Goal: Task Accomplishment & Management: Use online tool/utility

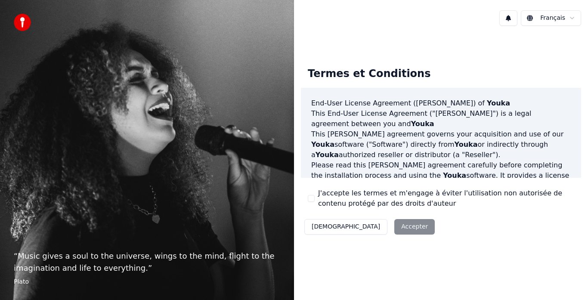
click at [370, 219] on div "Décliner Accepter" at bounding box center [369, 227] width 137 height 22
click at [370, 224] on div "Décliner Accepter" at bounding box center [369, 227] width 137 height 22
click at [364, 227] on div "Décliner Accepter" at bounding box center [369, 227] width 137 height 22
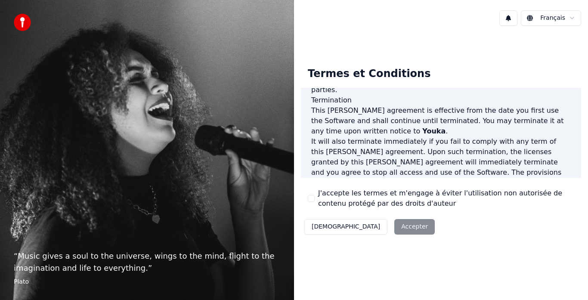
click at [310, 199] on button "J'accepte les termes et m'engage à éviter l'utilisation non autorisée de conten…" at bounding box center [311, 198] width 7 height 7
click at [394, 226] on button "Accepter" at bounding box center [414, 226] width 40 height 15
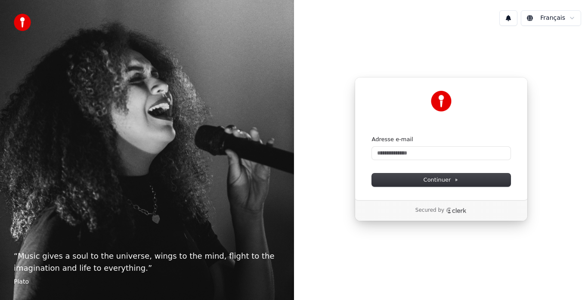
click at [426, 160] on form "Adresse e-mail Continuer" at bounding box center [441, 161] width 139 height 51
click at [431, 148] on input "Adresse e-mail" at bounding box center [441, 153] width 139 height 13
click at [429, 179] on span "Continuer" at bounding box center [440, 180] width 35 height 8
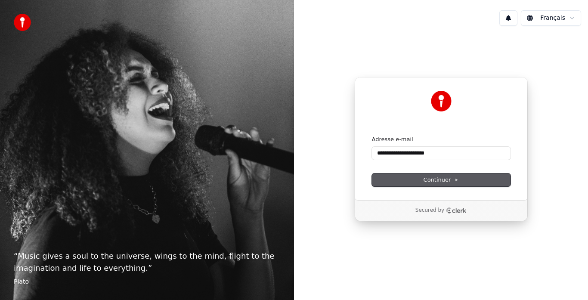
type input "**********"
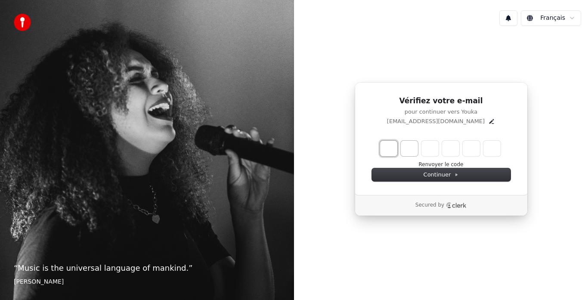
type input "*"
type input "**"
type input "*"
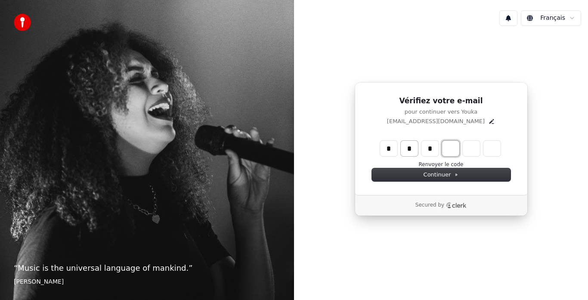
type input "***"
type input "*"
type input "****"
type input "*"
type input "******"
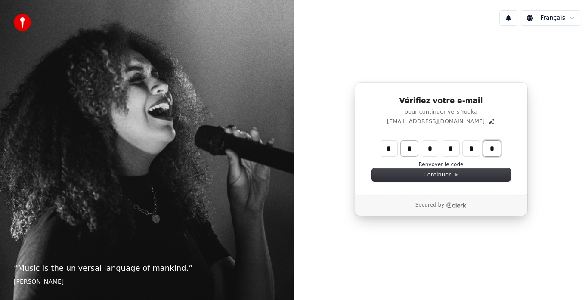
type input "*"
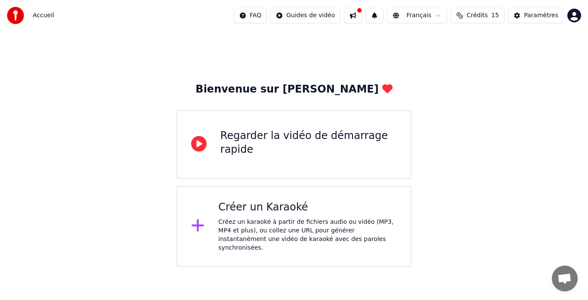
click at [257, 144] on div "Regarder la vidéo de démarrage rapide" at bounding box center [308, 143] width 176 height 28
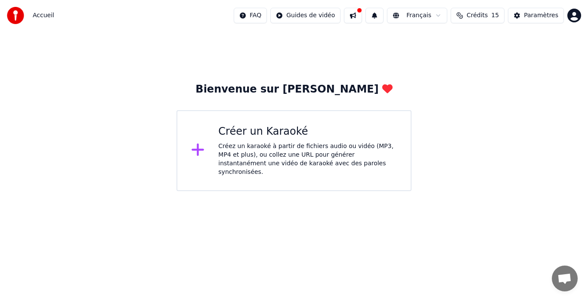
click at [281, 131] on div "Créer un Karaoké" at bounding box center [307, 132] width 179 height 14
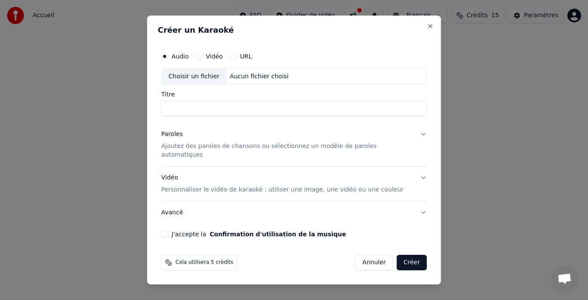
click at [201, 80] on div "Choisir un fichier" at bounding box center [194, 76] width 65 height 15
type input "**********"
click at [247, 153] on p "Ajoutez des paroles de chansons ou sélectionnez un modèle de paroles automatiqu…" at bounding box center [287, 150] width 252 height 17
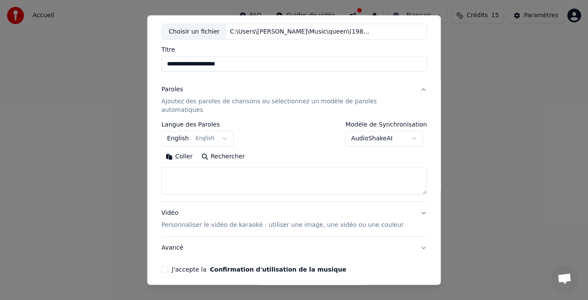
scroll to position [45, 0]
click at [213, 167] on textarea at bounding box center [294, 181] width 266 height 28
paste textarea "**********"
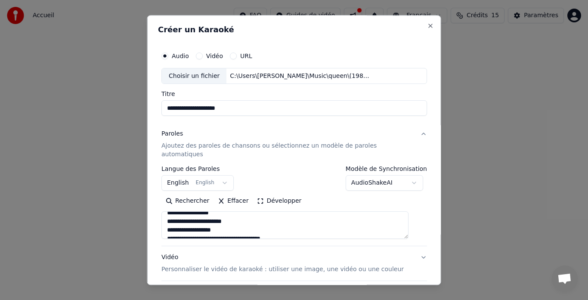
scroll to position [378, 0]
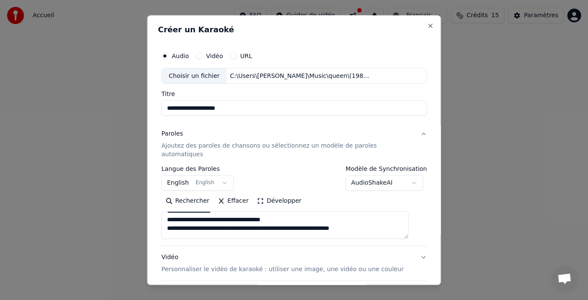
type textarea "**********"
click at [385, 175] on body "**********" at bounding box center [294, 95] width 588 height 191
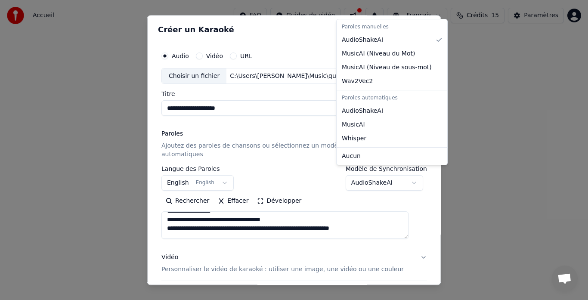
click at [392, 175] on body "**********" at bounding box center [294, 95] width 588 height 191
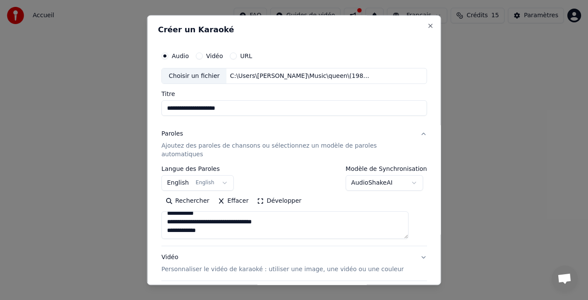
scroll to position [71, 0]
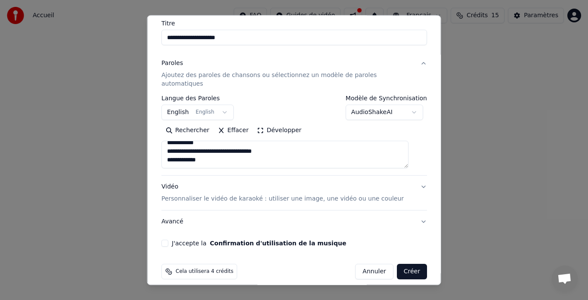
click at [168, 240] on button "J'accepte la Confirmation d'utilisation de la musique" at bounding box center [164, 243] width 7 height 7
click at [370, 195] on p "Personnaliser le vidéo de karaoké : utiliser une image, une vidéo ou une couleur" at bounding box center [282, 199] width 242 height 9
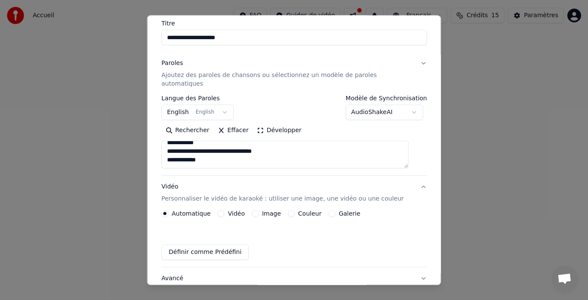
scroll to position [48, 0]
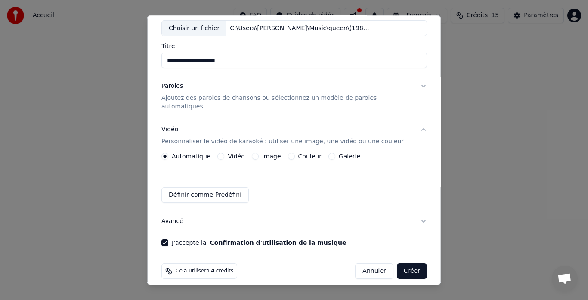
click at [262, 153] on div "Image" at bounding box center [265, 156] width 29 height 7
click at [256, 153] on button "Image" at bounding box center [254, 156] width 7 height 7
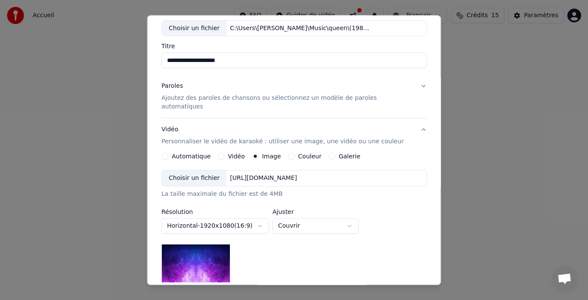
click at [195, 173] on div "Choisir un fichier" at bounding box center [194, 178] width 65 height 15
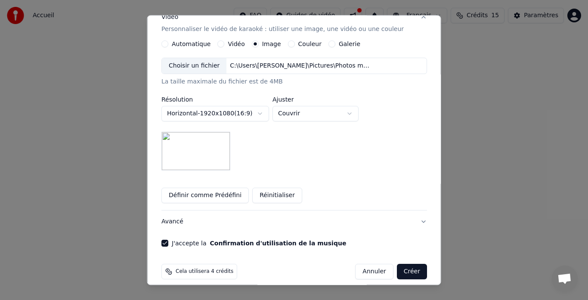
scroll to position [160, 0]
click at [272, 188] on button "Réinitialiser" at bounding box center [277, 195] width 50 height 15
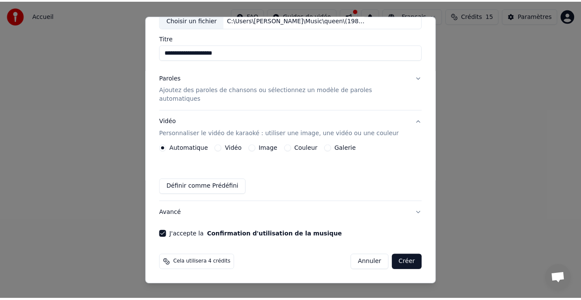
scroll to position [48, 0]
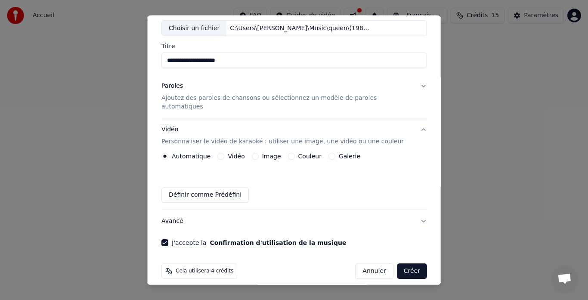
click at [400, 264] on button "Créer" at bounding box center [411, 271] width 30 height 15
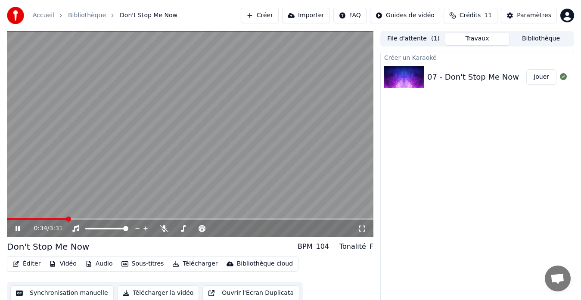
click at [18, 230] on icon at bounding box center [24, 228] width 20 height 7
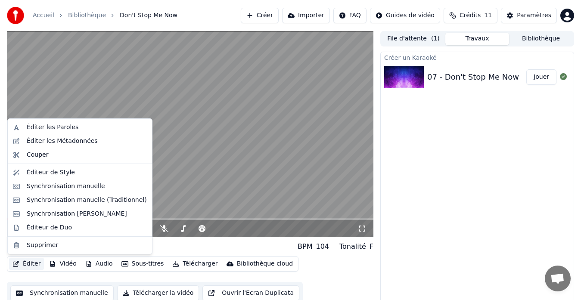
click at [20, 264] on button "Éditer" at bounding box center [26, 264] width 35 height 12
click at [72, 184] on div "Synchronisation manuelle" at bounding box center [66, 186] width 78 height 9
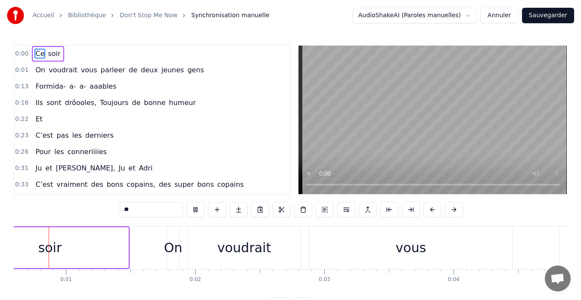
scroll to position [0, 53]
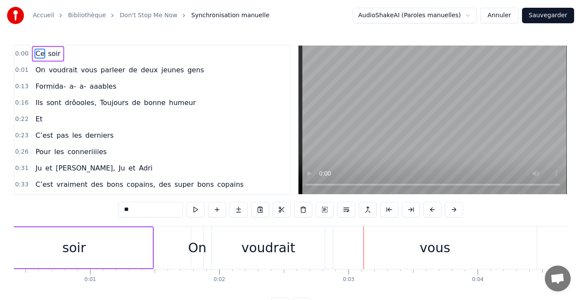
drag, startPoint x: 364, startPoint y: 238, endPoint x: 436, endPoint y: 244, distance: 71.7
click at [436, 244] on div "vous" at bounding box center [434, 247] width 203 height 43
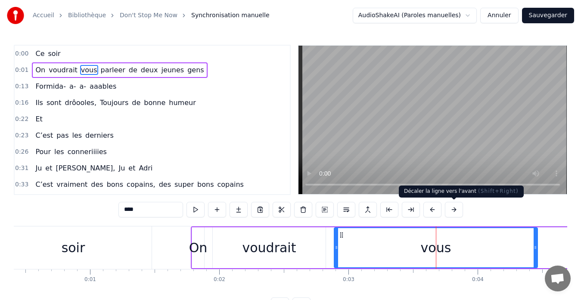
click at [456, 211] on button at bounding box center [454, 209] width 18 height 15
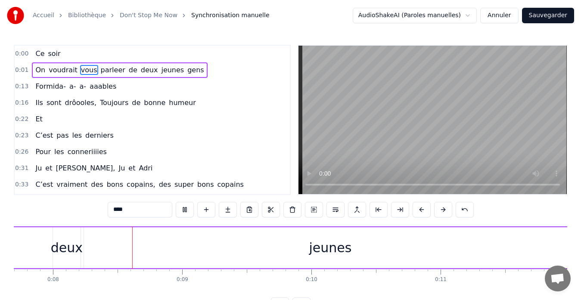
scroll to position [0, 1023]
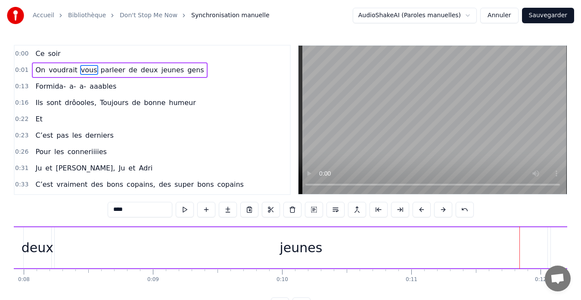
click at [35, 56] on span "Ce" at bounding box center [39, 54] width 11 height 10
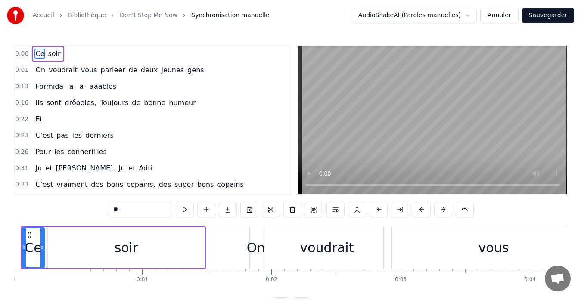
scroll to position [0, 0]
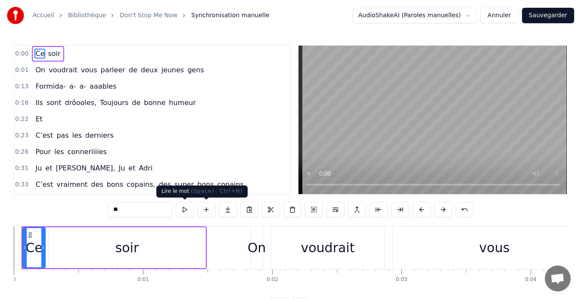
click at [185, 208] on button at bounding box center [185, 209] width 18 height 15
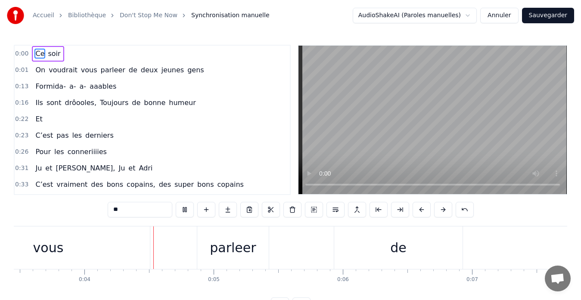
scroll to position [0, 467]
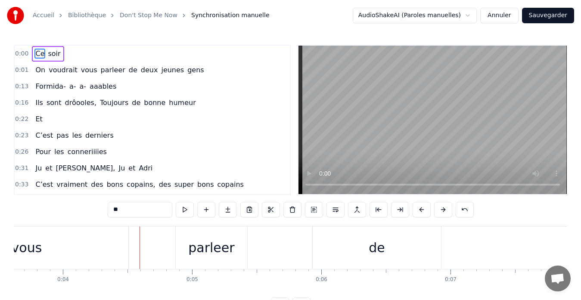
click at [140, 71] on span "deux" at bounding box center [149, 70] width 19 height 10
type input "****"
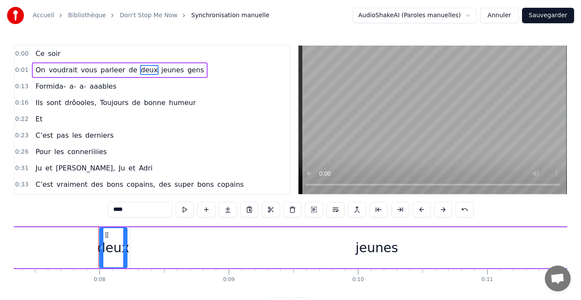
scroll to position [0, 988]
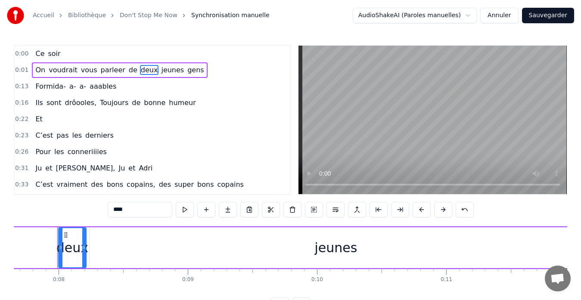
drag, startPoint x: 133, startPoint y: 71, endPoint x: 44, endPoint y: 87, distance: 90.4
click at [44, 87] on div "0:00 Ce soir 0:01 On voudrait vous parleer de deux jeunes gens 0:13 Formida- a-…" at bounding box center [152, 120] width 277 height 150
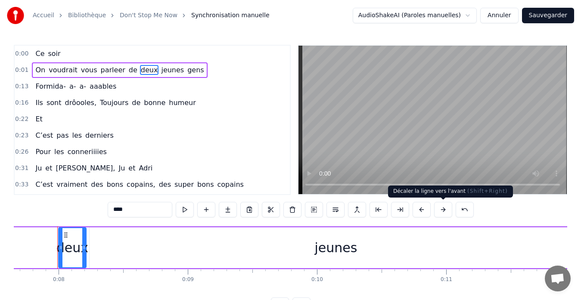
click at [442, 209] on button at bounding box center [443, 209] width 18 height 15
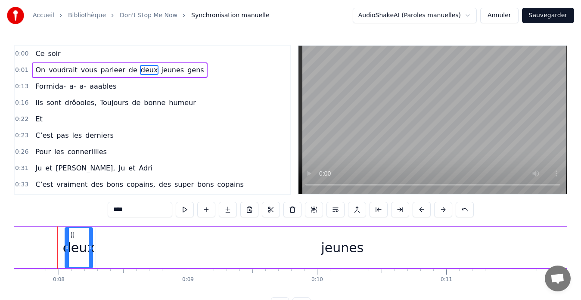
click at [82, 64] on div "On voudrait vous parleer de deux jeunes gens" at bounding box center [119, 69] width 175 height 15
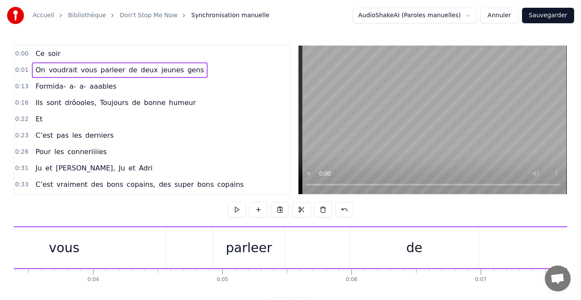
click at [50, 52] on span "soir" at bounding box center [54, 54] width 14 height 10
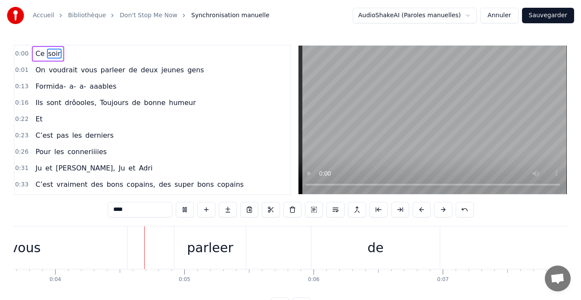
scroll to position [0, 497]
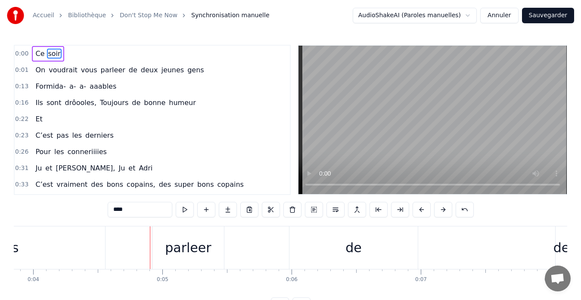
drag, startPoint x: 150, startPoint y: 241, endPoint x: 194, endPoint y: 245, distance: 44.5
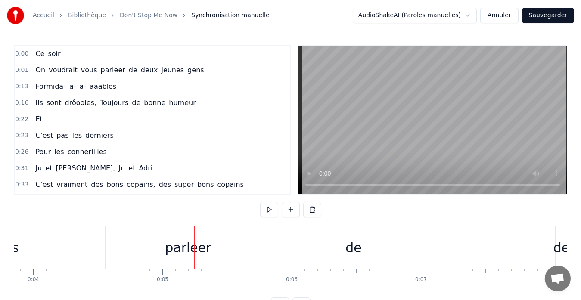
click at [269, 251] on div "On voudrait vous parleer de deux jeunes gens" at bounding box center [472, 247] width 1427 height 43
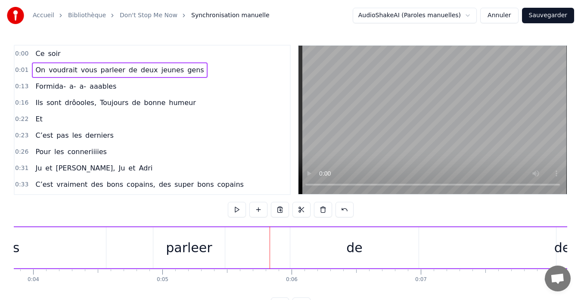
drag, startPoint x: 270, startPoint y: 242, endPoint x: 290, endPoint y: 241, distance: 19.8
click at [290, 241] on div "On voudrait vous parleer de deux jeunes gens" at bounding box center [472, 247] width 1427 height 43
click at [286, 241] on div "On voudrait vous parleer de deux jeunes gens" at bounding box center [472, 247] width 1427 height 43
drag, startPoint x: 436, startPoint y: 252, endPoint x: 557, endPoint y: 257, distance: 121.5
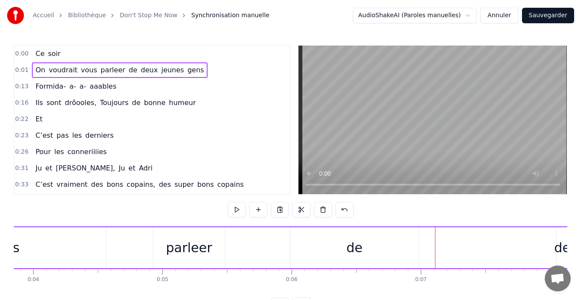
click at [557, 257] on div "On voudrait vous parleer de deux jeunes gens" at bounding box center [472, 247] width 1427 height 43
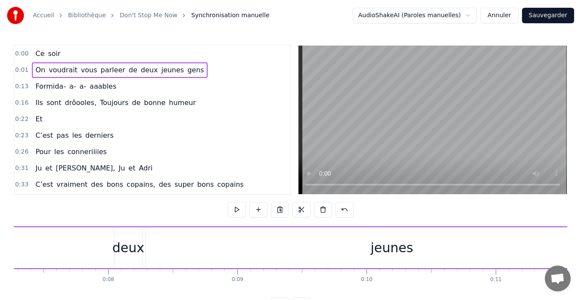
scroll to position [0, 998]
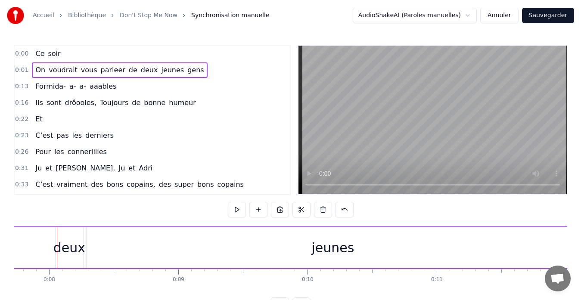
click at [409, 244] on div "jeunes" at bounding box center [333, 247] width 492 height 41
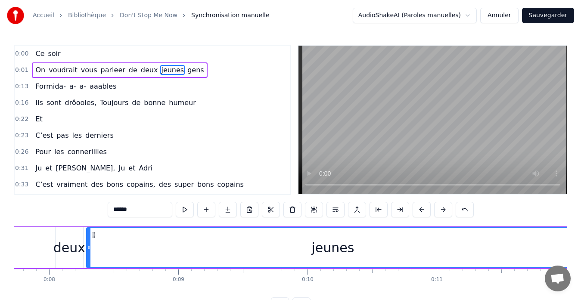
click at [409, 244] on div "jeunes" at bounding box center [332, 247] width 491 height 39
click at [507, 239] on div "jeunes" at bounding box center [332, 247] width 491 height 39
click at [547, 235] on div "jeunes" at bounding box center [332, 247] width 491 height 39
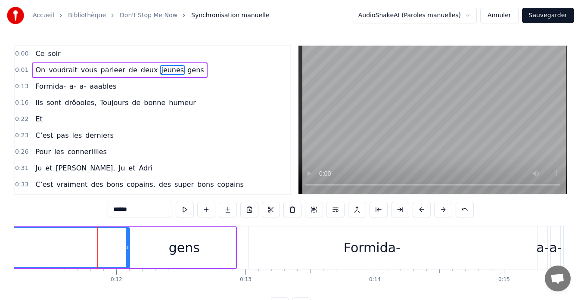
scroll to position [0, 1487]
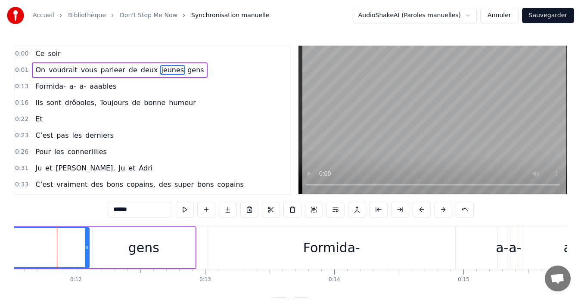
click at [323, 236] on div "Formida-" at bounding box center [331, 247] width 247 height 43
type input "********"
click at [57, 236] on div at bounding box center [57, 247] width 0 height 43
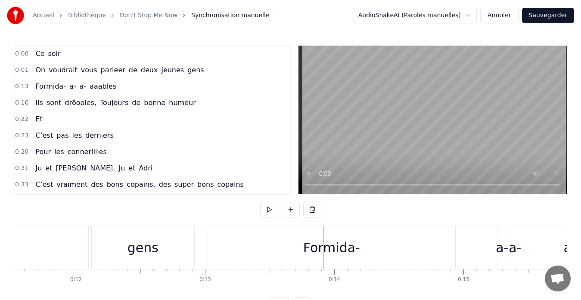
click at [158, 237] on div "gens" at bounding box center [143, 247] width 102 height 43
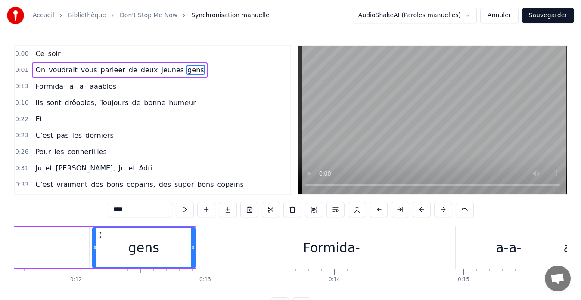
click at [158, 237] on div at bounding box center [158, 247] width 0 height 43
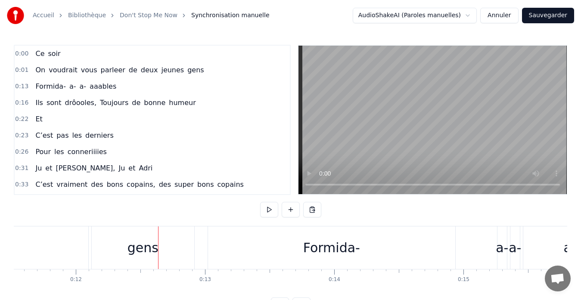
click at [114, 237] on div "gens" at bounding box center [143, 247] width 102 height 43
click at [158, 237] on div at bounding box center [158, 247] width 0 height 43
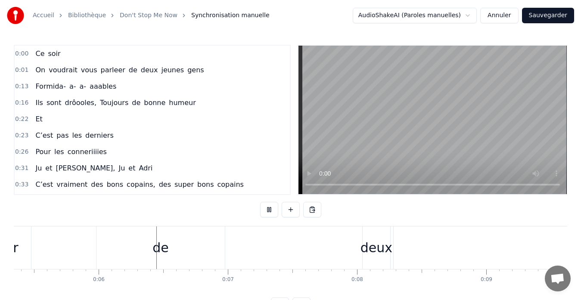
scroll to position [0, 727]
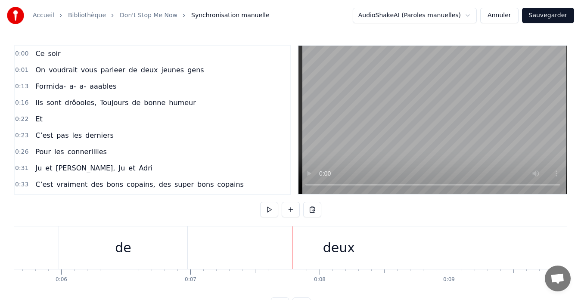
click at [461, 12] on html "Accueil Bibliothèque Don't Stop Me Now Synchronisation manuelle AudioShakeAI (P…" at bounding box center [290, 163] width 581 height 327
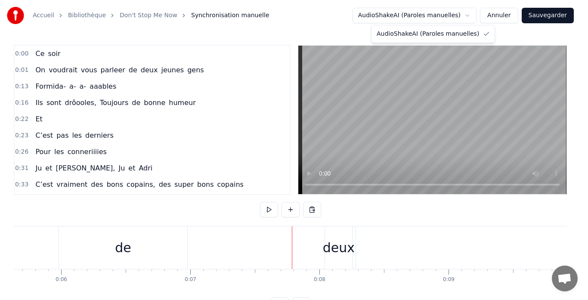
click at [472, 12] on html "Accueil Bibliothèque Don't Stop Me Now Synchronisation manuelle AudioShakeAI (P…" at bounding box center [294, 163] width 588 height 327
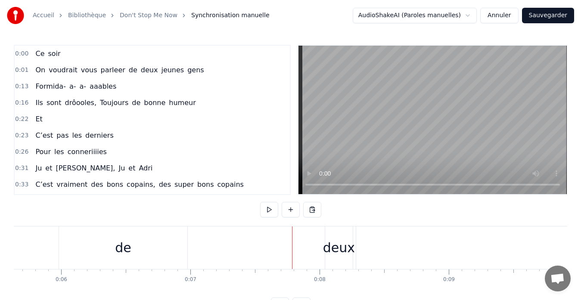
click at [83, 71] on span "vous" at bounding box center [89, 70] width 18 height 10
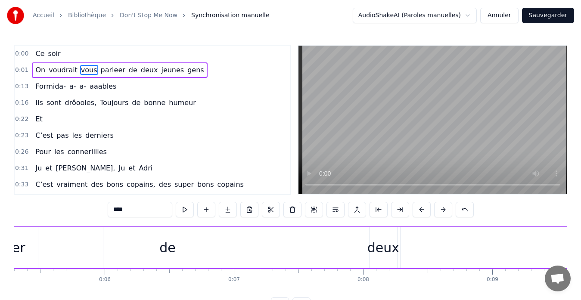
click at [83, 71] on span "vous" at bounding box center [89, 70] width 18 height 10
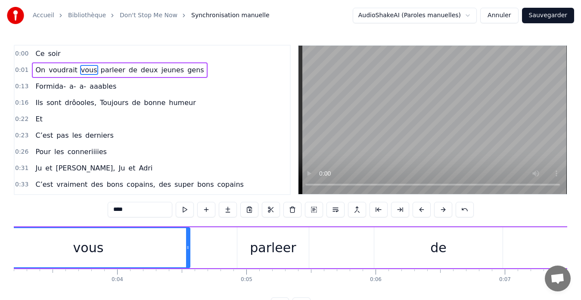
click at [83, 71] on span "vous" at bounding box center [89, 70] width 18 height 10
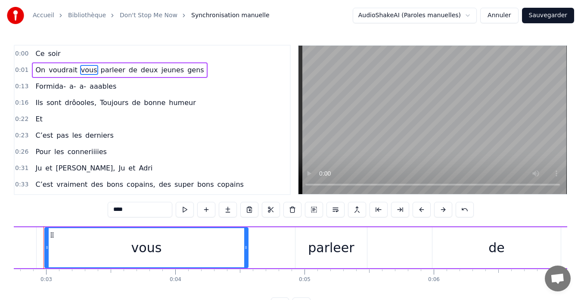
scroll to position [0, 341]
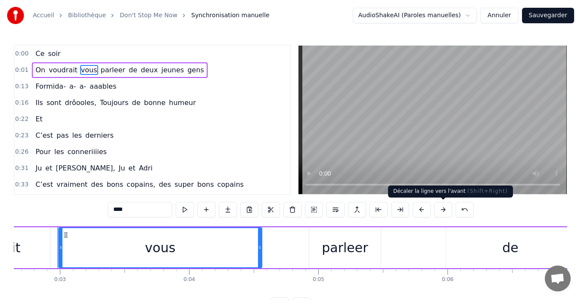
click at [446, 209] on button at bounding box center [443, 209] width 18 height 15
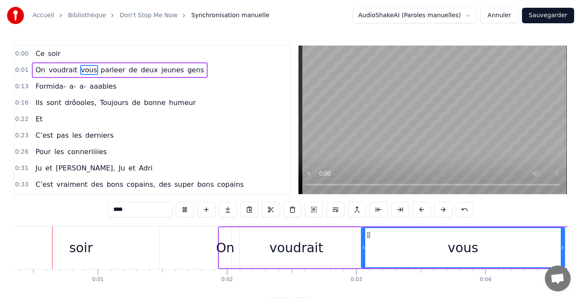
scroll to position [0, 15]
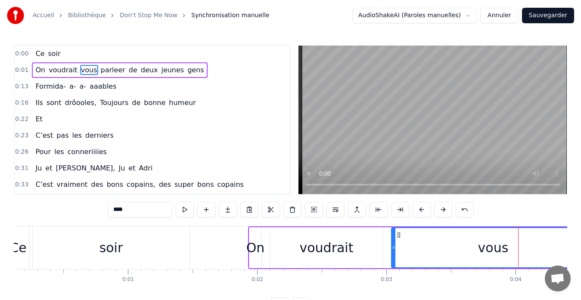
drag, startPoint x: 87, startPoint y: 71, endPoint x: 109, endPoint y: 72, distance: 22.8
click at [109, 72] on div "On voudrait vous parleer de deux jeunes gens" at bounding box center [119, 69] width 175 height 15
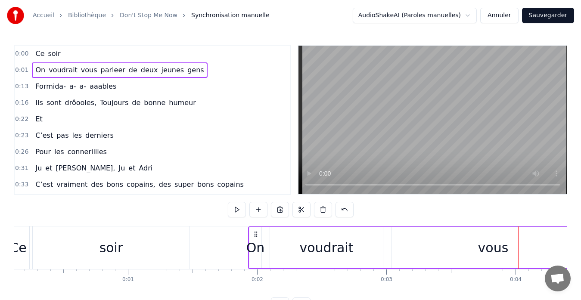
click at [109, 72] on span "parleer" at bounding box center [113, 70] width 26 height 10
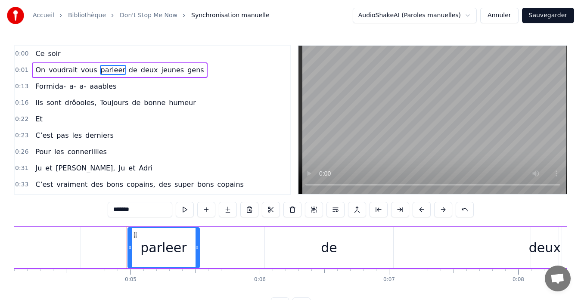
scroll to position [0, 598]
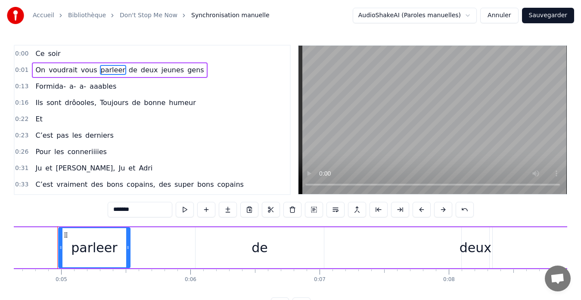
click at [82, 71] on span "vous" at bounding box center [89, 70] width 18 height 10
type input "****"
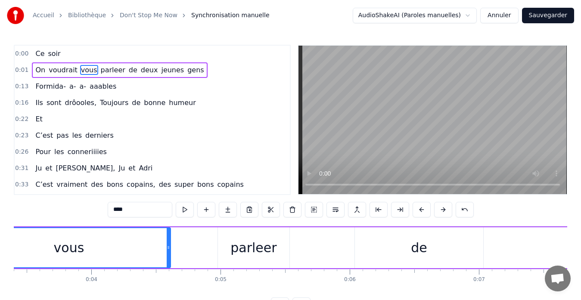
scroll to position [0, 348]
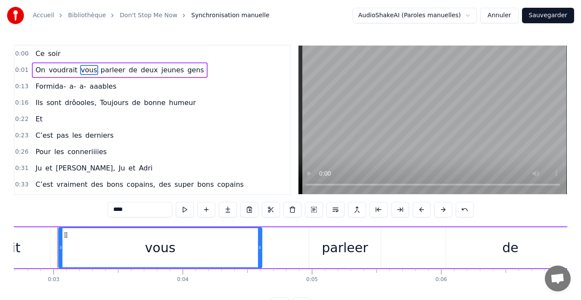
drag, startPoint x: 140, startPoint y: 206, endPoint x: 155, endPoint y: 201, distance: 15.9
click at [155, 201] on div "0:00 Ce soir 0:01 On voudrait vous parleer de deux jeunes gens 0:13 Formida- a-…" at bounding box center [290, 179] width 553 height 268
click at [63, 237] on icon at bounding box center [65, 235] width 7 height 7
click at [68, 235] on icon at bounding box center [65, 235] width 7 height 7
click at [66, 235] on icon at bounding box center [65, 235] width 7 height 7
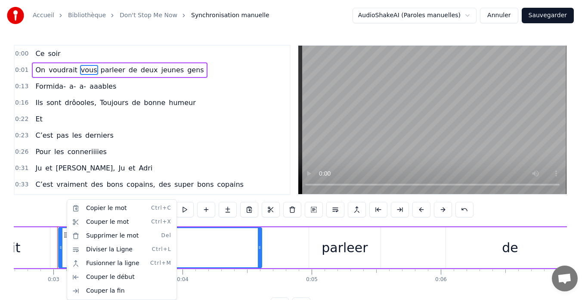
click at [111, 196] on html "Accueil Bibliothèque Don't Stop Me Now Synchronisation manuelle AudioShakeAI (P…" at bounding box center [294, 163] width 588 height 327
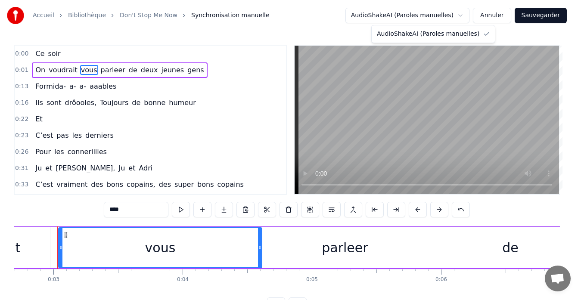
click at [435, 8] on html "Accueil Bibliothèque Don't Stop Me Now Synchronisation manuelle AudioShakeAI (P…" at bounding box center [290, 163] width 581 height 327
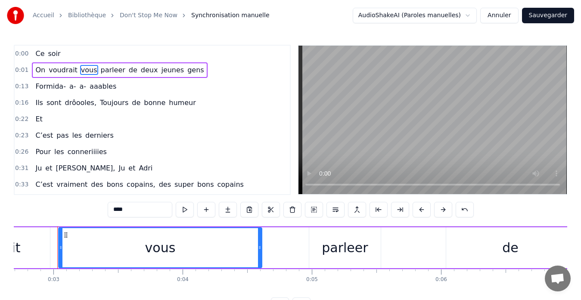
click at [432, 17] on html "Accueil Bibliothèque Don't Stop Me Now Synchronisation manuelle AudioShakeAI (P…" at bounding box center [290, 163] width 581 height 327
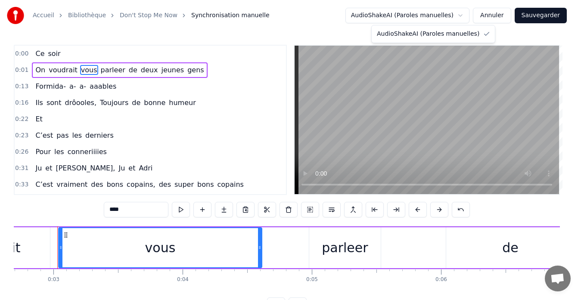
click at [432, 17] on html "Accueil Bibliothèque Don't Stop Me Now Synchronisation manuelle AudioShakeAI (P…" at bounding box center [290, 163] width 581 height 327
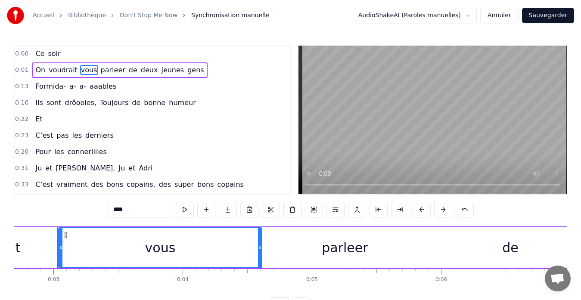
click at [126, 14] on link "Don't Stop Me Now" at bounding box center [149, 15] width 58 height 9
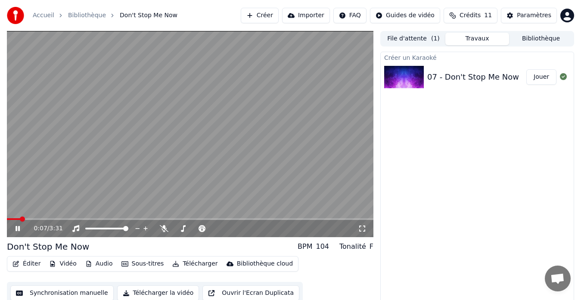
scroll to position [6, 0]
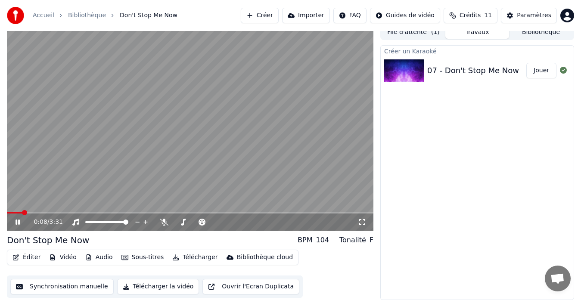
click at [86, 286] on button "Synchronisation manuelle" at bounding box center [61, 286] width 103 height 15
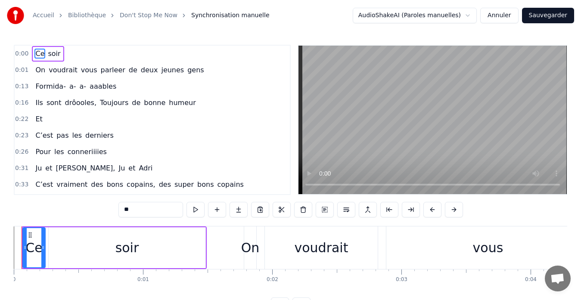
scroll to position [34, 0]
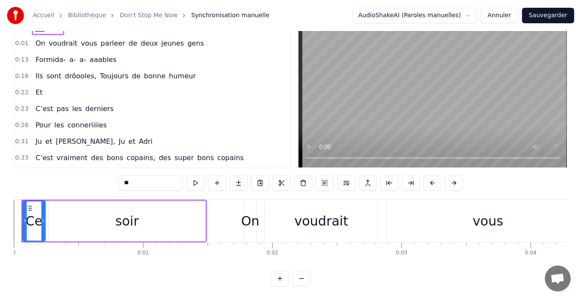
click at [281, 280] on button at bounding box center [280, 278] width 18 height 15
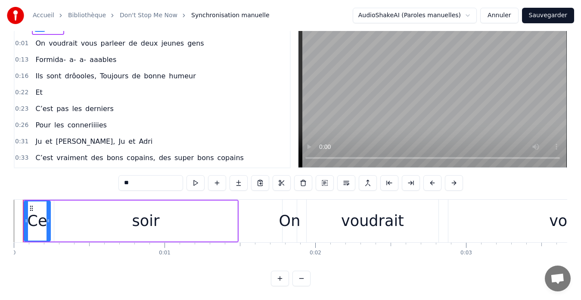
click at [281, 280] on button at bounding box center [280, 278] width 18 height 15
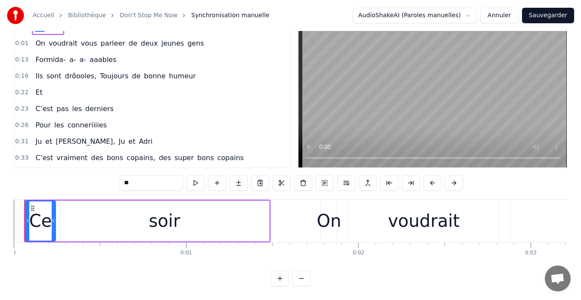
click at [281, 280] on button at bounding box center [280, 278] width 18 height 15
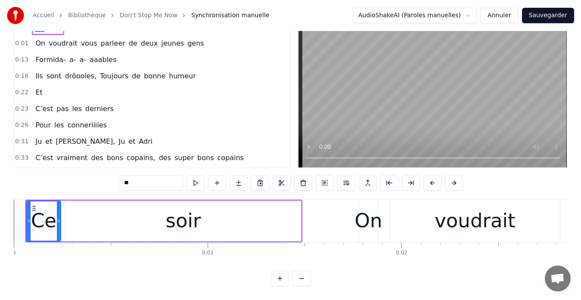
click at [303, 281] on button at bounding box center [301, 278] width 18 height 15
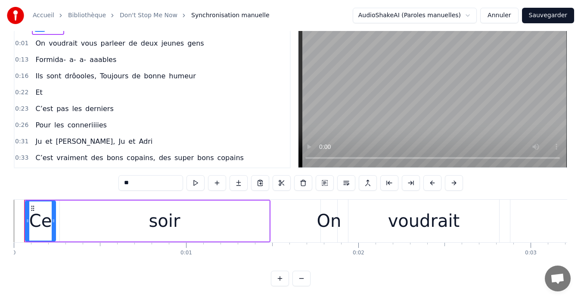
click at [303, 281] on button at bounding box center [301, 278] width 18 height 15
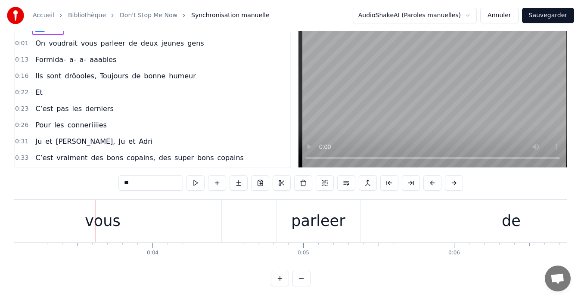
scroll to position [0, 481]
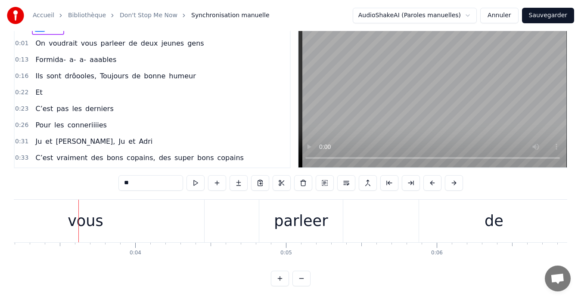
click at [153, 219] on div "vous" at bounding box center [85, 221] width 237 height 43
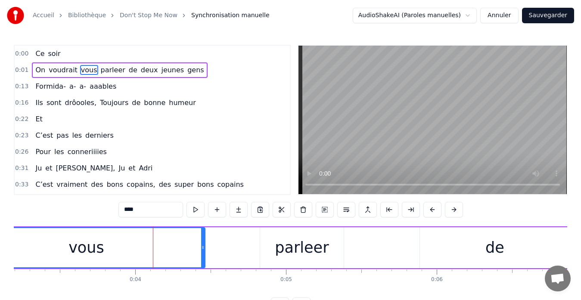
scroll to position [34, 0]
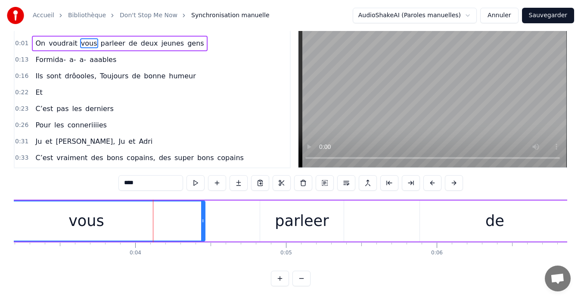
click at [300, 278] on button at bounding box center [301, 278] width 18 height 15
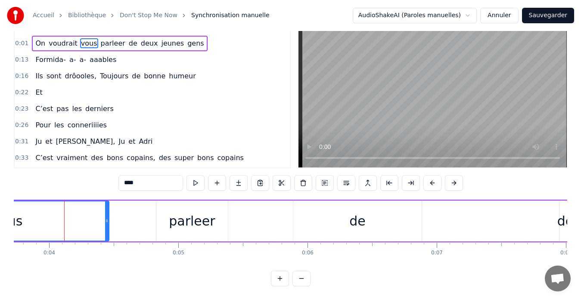
click at [300, 278] on button at bounding box center [301, 278] width 18 height 15
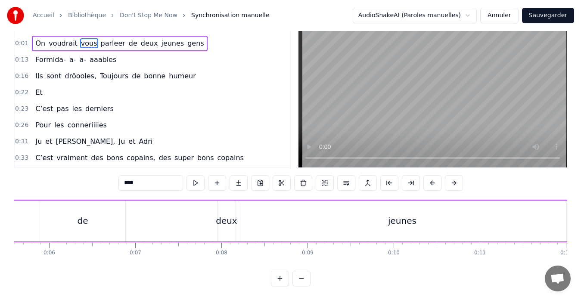
click at [300, 278] on button at bounding box center [301, 278] width 18 height 15
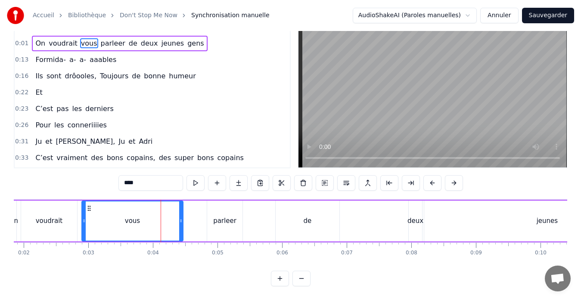
scroll to position [0, 119]
drag, startPoint x: 182, startPoint y: 215, endPoint x: 99, endPoint y: 216, distance: 82.2
click at [99, 217] on icon at bounding box center [98, 220] width 3 height 7
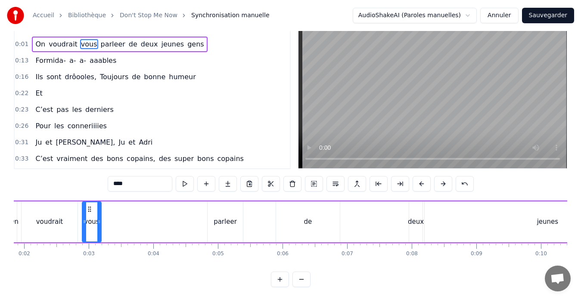
scroll to position [0, 0]
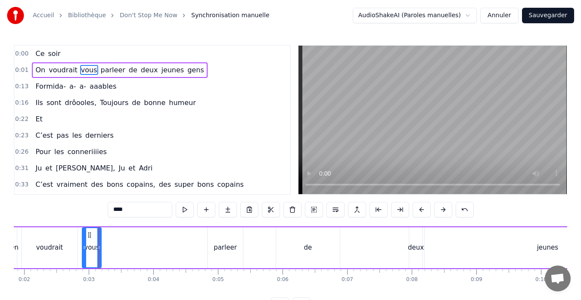
click at [224, 245] on div "parleer" at bounding box center [224, 248] width 23 height 10
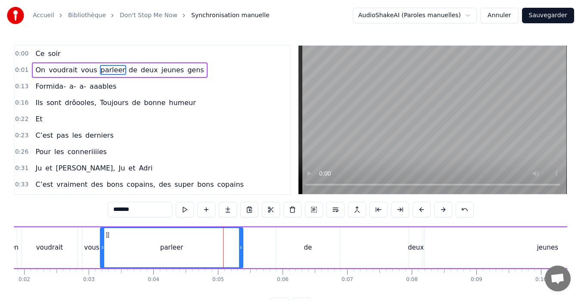
drag, startPoint x: 210, startPoint y: 248, endPoint x: 103, endPoint y: 253, distance: 106.4
click at [103, 253] on div at bounding box center [102, 247] width 3 height 39
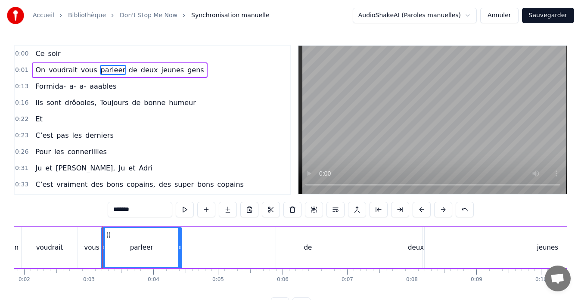
drag, startPoint x: 241, startPoint y: 247, endPoint x: 179, endPoint y: 248, distance: 61.1
click at [179, 248] on icon at bounding box center [179, 247] width 3 height 7
click at [298, 248] on div "de" at bounding box center [308, 247] width 64 height 41
type input "**"
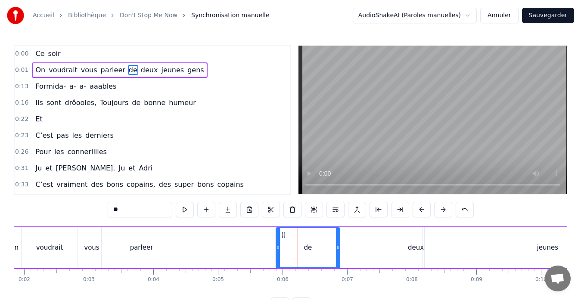
click at [275, 248] on div "de" at bounding box center [307, 247] width 65 height 41
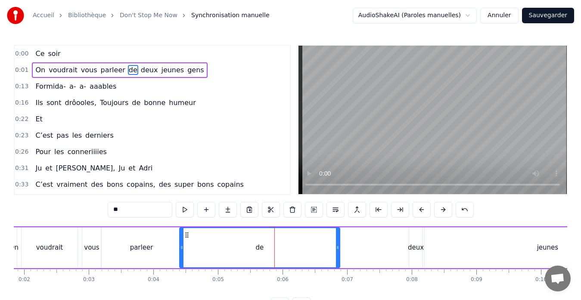
drag, startPoint x: 278, startPoint y: 248, endPoint x: 182, endPoint y: 246, distance: 95.6
click at [182, 246] on icon at bounding box center [181, 247] width 3 height 7
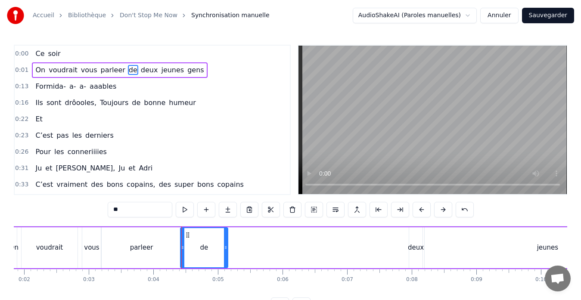
drag, startPoint x: 337, startPoint y: 246, endPoint x: 222, endPoint y: 251, distance: 115.4
click at [224, 251] on div at bounding box center [225, 247] width 3 height 39
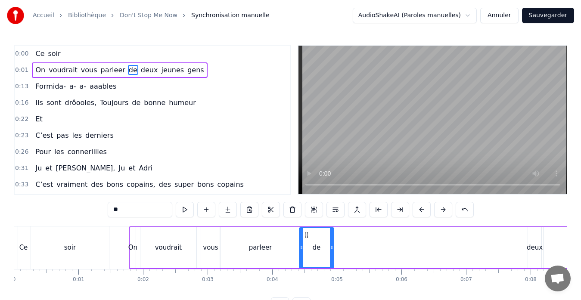
drag, startPoint x: 342, startPoint y: 246, endPoint x: 333, endPoint y: 247, distance: 9.6
click at [333, 247] on icon at bounding box center [331, 247] width 3 height 7
click at [511, 247] on div "On voudrait vous parleer de deux jeunes gens" at bounding box center [486, 247] width 714 height 43
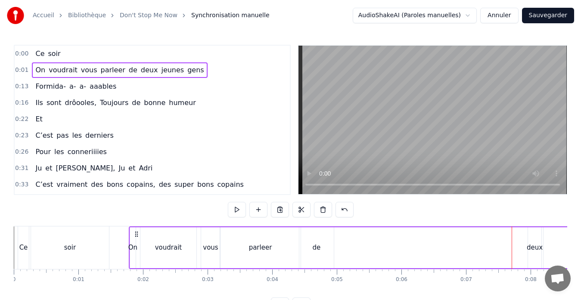
click at [535, 248] on div "deux" at bounding box center [534, 248] width 16 height 10
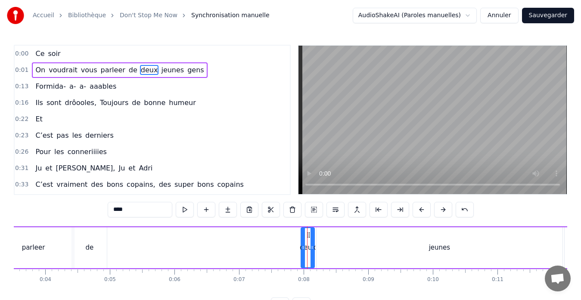
scroll to position [0, 225]
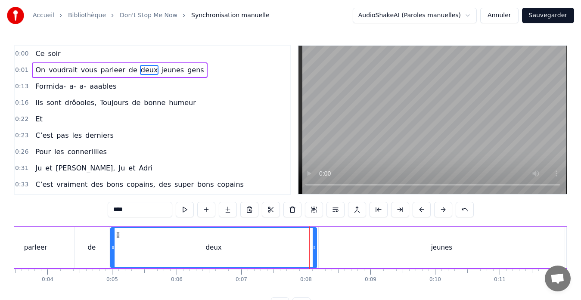
drag, startPoint x: 304, startPoint y: 247, endPoint x: 112, endPoint y: 255, distance: 192.5
click at [112, 255] on div at bounding box center [112, 247] width 3 height 39
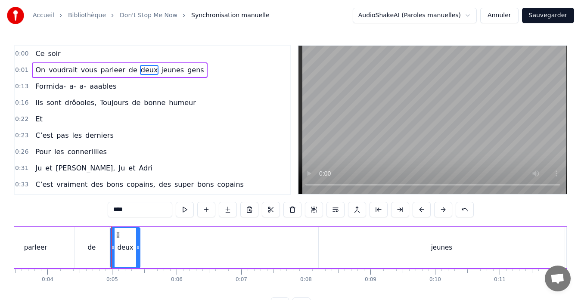
drag, startPoint x: 315, startPoint y: 247, endPoint x: 139, endPoint y: 255, distance: 176.6
click at [139, 255] on div at bounding box center [137, 247] width 3 height 39
click at [440, 257] on div "jeunes" at bounding box center [441, 247] width 246 height 41
type input "******"
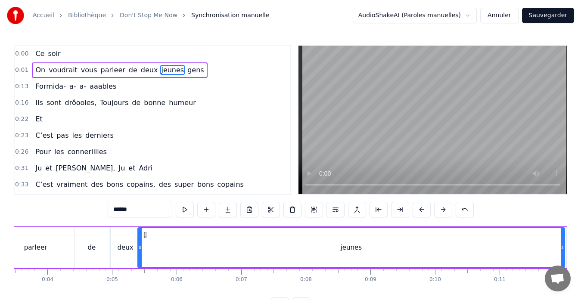
drag, startPoint x: 321, startPoint y: 248, endPoint x: 140, endPoint y: 257, distance: 181.0
click at [140, 257] on div at bounding box center [139, 247] width 3 height 39
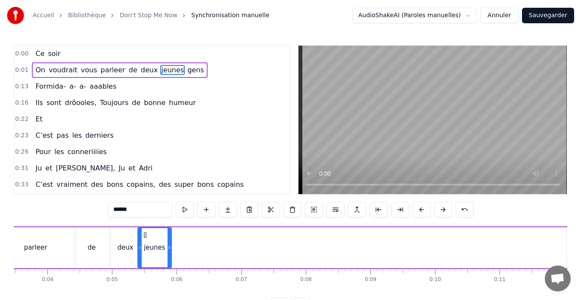
drag, startPoint x: 562, startPoint y: 249, endPoint x: 170, endPoint y: 265, distance: 393.3
click at [170, 265] on div at bounding box center [168, 247] width 3 height 39
click at [483, 246] on div "On voudrait vous parleer de deux jeunes gens" at bounding box center [261, 247] width 714 height 43
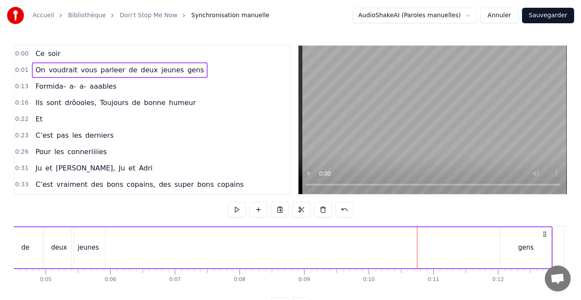
scroll to position [0, 292]
click at [483, 246] on div "On voudrait vous parleer de deux jeunes gens" at bounding box center [194, 247] width 714 height 43
click at [528, 243] on div "gens" at bounding box center [524, 248] width 15 height 10
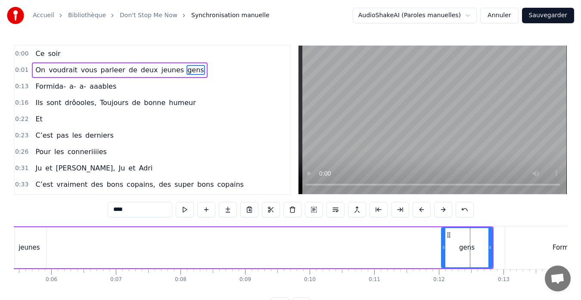
scroll to position [0, 348]
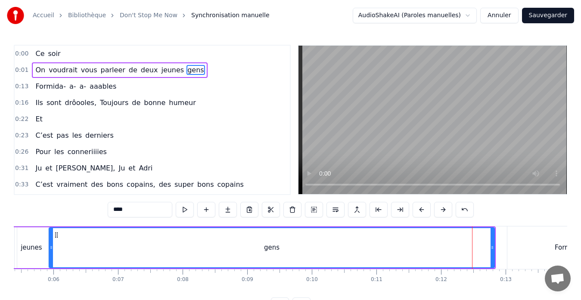
drag, startPoint x: 445, startPoint y: 247, endPoint x: 50, endPoint y: 256, distance: 394.3
click at [50, 256] on div at bounding box center [50, 247] width 3 height 39
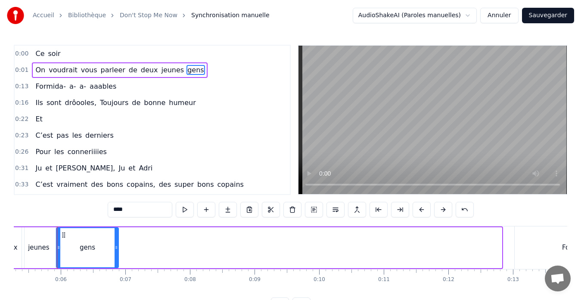
drag, startPoint x: 499, startPoint y: 247, endPoint x: 116, endPoint y: 258, distance: 383.2
click at [116, 258] on div at bounding box center [115, 247] width 3 height 39
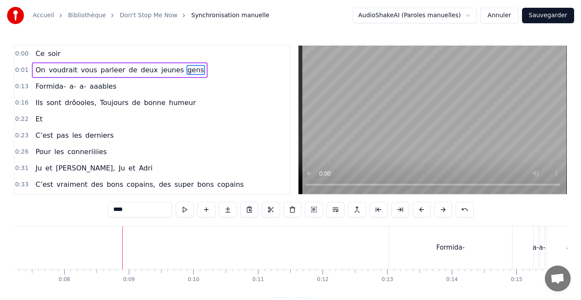
scroll to position [0, 500]
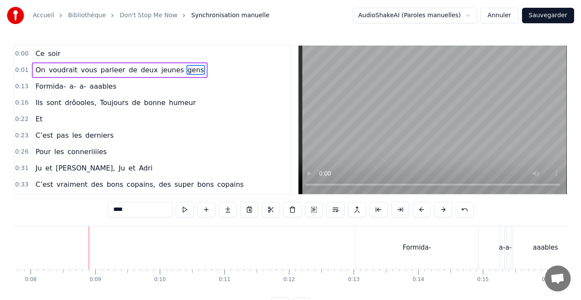
click at [393, 249] on div "Formida-" at bounding box center [416, 247] width 123 height 43
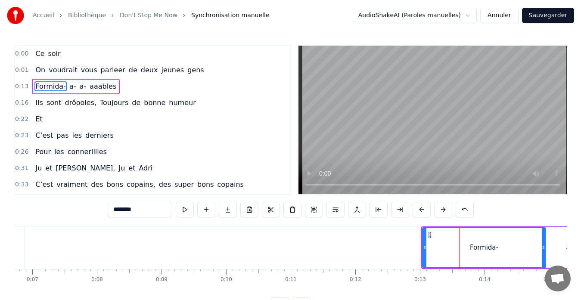
scroll to position [0, 434]
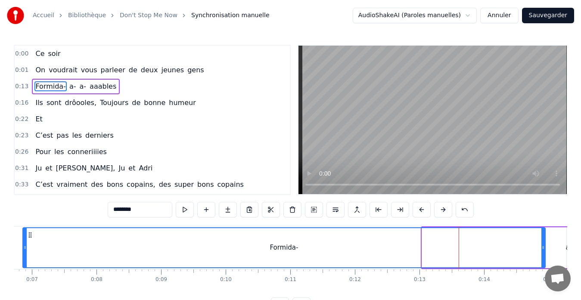
drag, startPoint x: 424, startPoint y: 249, endPoint x: 25, endPoint y: 260, distance: 399.1
click at [25, 260] on div at bounding box center [24, 247] width 3 height 39
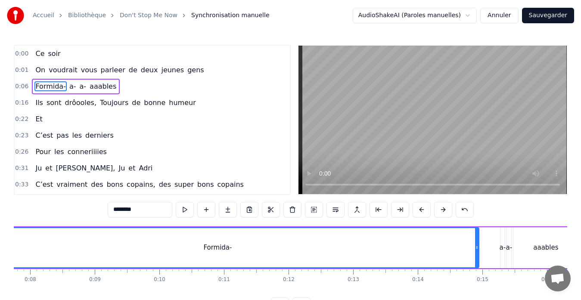
scroll to position [0, 501]
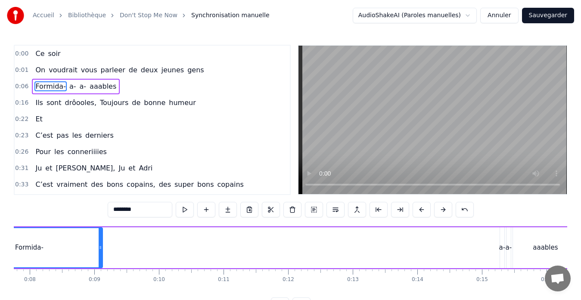
drag, startPoint x: 476, startPoint y: 247, endPoint x: 100, endPoint y: 266, distance: 376.2
click at [100, 266] on div at bounding box center [100, 247] width 3 height 39
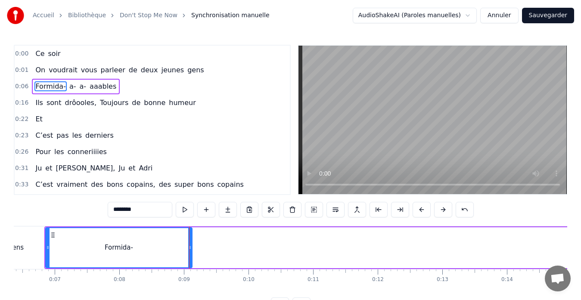
scroll to position [0, 410]
click at [27, 253] on div "gens" at bounding box center [17, 247] width 62 height 43
type input "****"
click at [378, 253] on div at bounding box center [378, 247] width 0 height 43
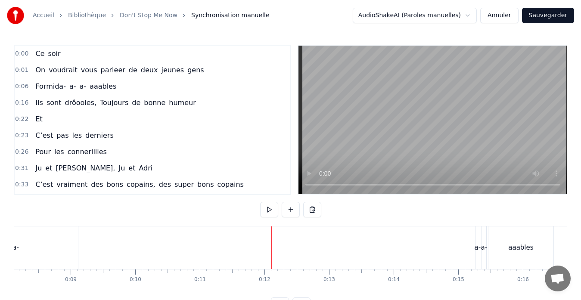
scroll to position [0, 526]
click at [473, 244] on div "a-" at bounding box center [475, 248] width 6 height 10
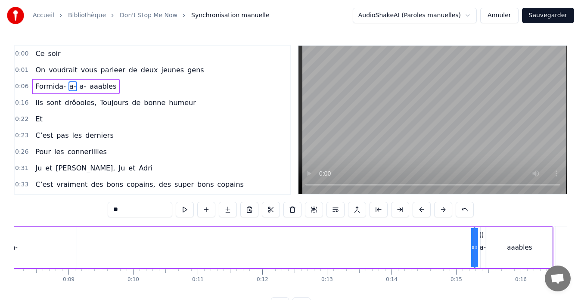
drag, startPoint x: 477, startPoint y: 248, endPoint x: 271, endPoint y: 260, distance: 206.1
click at [271, 260] on div "Formida- a- a- aaables" at bounding box center [241, 247] width 624 height 43
click at [474, 252] on div "a-" at bounding box center [476, 248] width 6 height 10
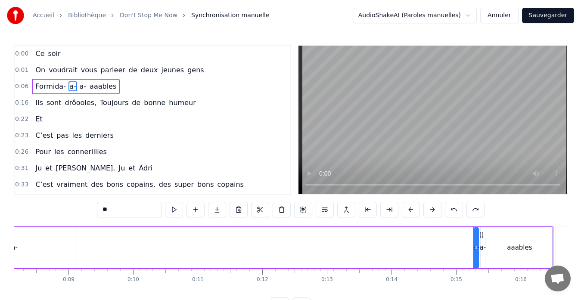
drag, startPoint x: 482, startPoint y: 246, endPoint x: 433, endPoint y: 253, distance: 49.1
click at [433, 253] on div "Formida- a- a- aaables" at bounding box center [241, 247] width 624 height 43
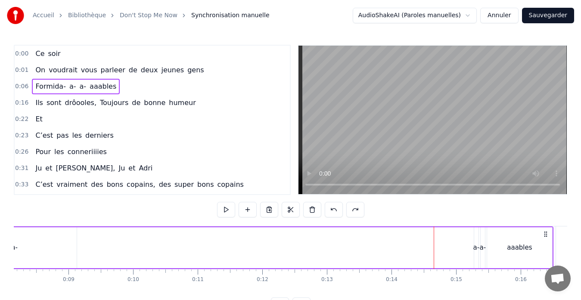
click at [475, 248] on div "a-" at bounding box center [476, 248] width 6 height 10
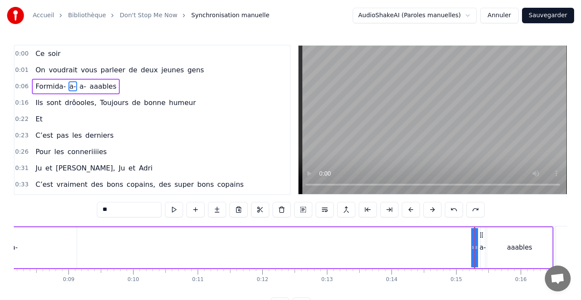
drag, startPoint x: 475, startPoint y: 248, endPoint x: 91, endPoint y: 250, distance: 383.5
click at [91, 250] on div "Formida- a- a- aaables" at bounding box center [241, 247] width 624 height 43
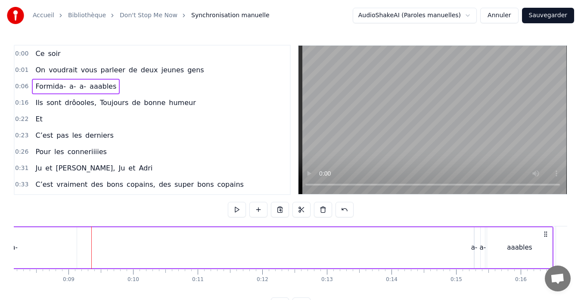
click at [472, 247] on div "a-" at bounding box center [474, 248] width 6 height 10
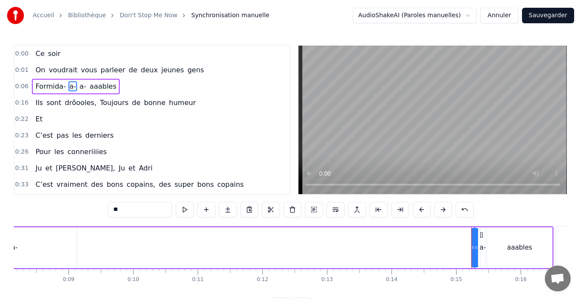
click at [471, 247] on icon at bounding box center [472, 247] width 3 height 7
drag, startPoint x: 472, startPoint y: 247, endPoint x: 389, endPoint y: 250, distance: 83.1
click at [389, 250] on div "Formida- a- a- aaables" at bounding box center [241, 247] width 624 height 43
click at [473, 245] on div "a-" at bounding box center [474, 248] width 6 height 10
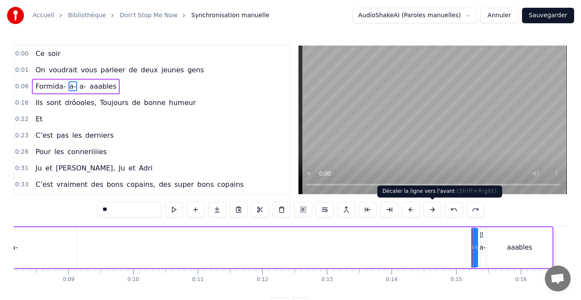
click at [430, 209] on button at bounding box center [432, 209] width 18 height 15
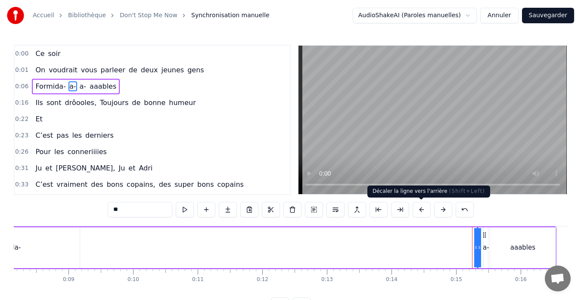
click at [420, 210] on button at bounding box center [421, 209] width 18 height 15
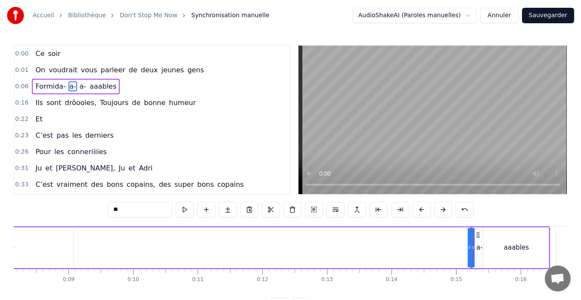
click at [420, 210] on button at bounding box center [421, 209] width 18 height 15
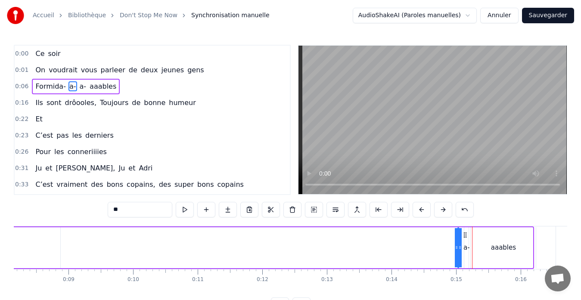
click at [420, 210] on button at bounding box center [421, 209] width 18 height 15
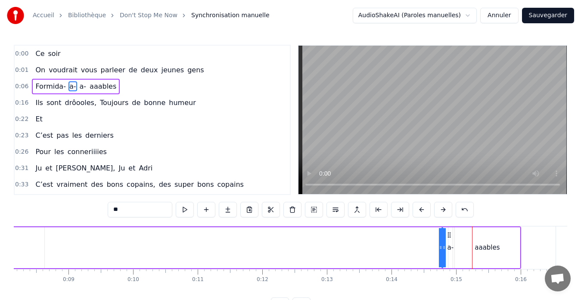
click at [420, 210] on button at bounding box center [421, 209] width 18 height 15
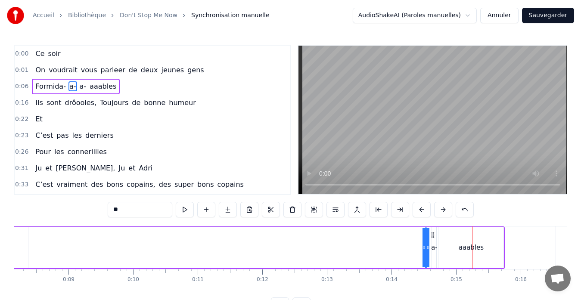
click at [420, 210] on button at bounding box center [421, 209] width 18 height 15
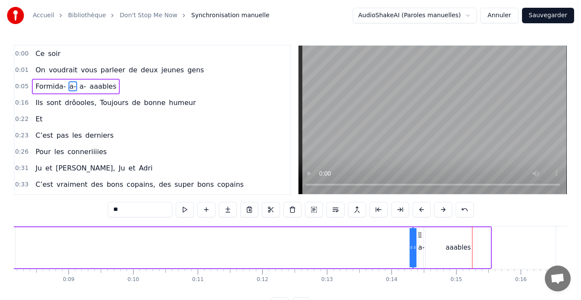
click at [420, 210] on button at bounding box center [421, 209] width 18 height 15
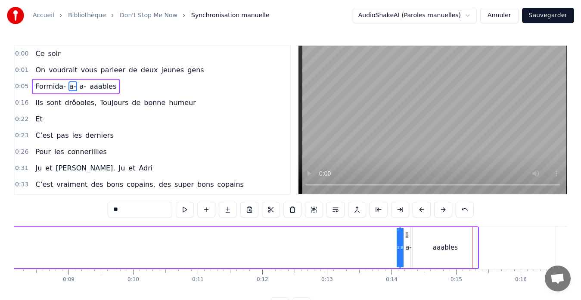
click at [420, 210] on button at bounding box center [421, 209] width 18 height 15
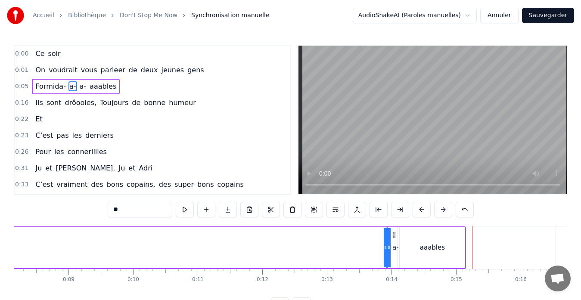
click at [420, 210] on button at bounding box center [421, 209] width 18 height 15
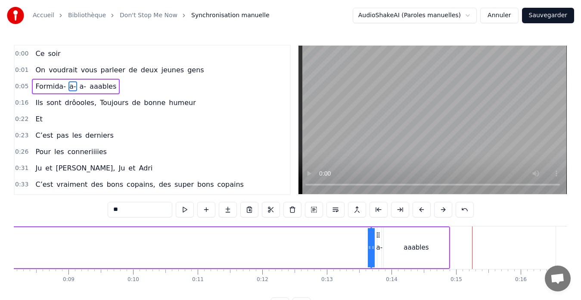
click at [420, 210] on button at bounding box center [421, 209] width 18 height 15
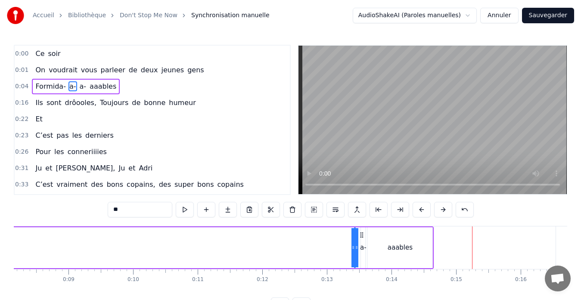
click at [420, 210] on button at bounding box center [421, 209] width 18 height 15
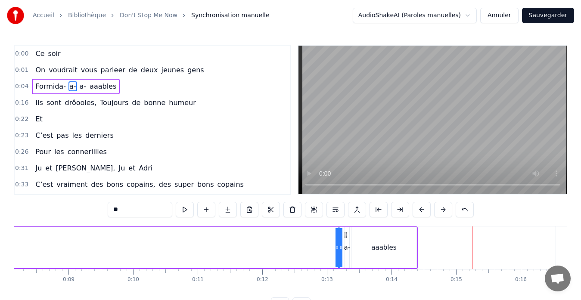
click at [420, 210] on button at bounding box center [421, 209] width 18 height 15
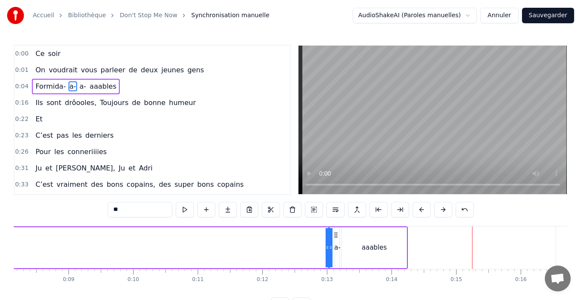
click at [420, 210] on button at bounding box center [421, 209] width 18 height 15
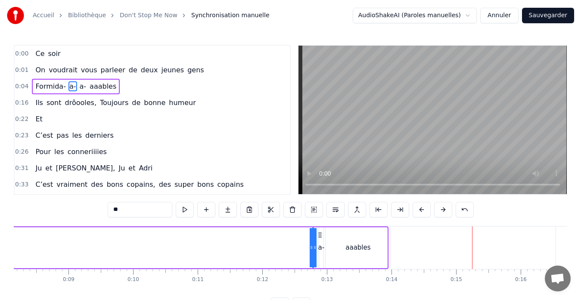
click at [420, 210] on button at bounding box center [421, 209] width 18 height 15
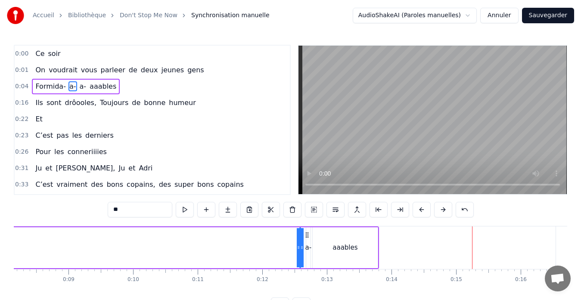
click at [420, 210] on button at bounding box center [421, 209] width 18 height 15
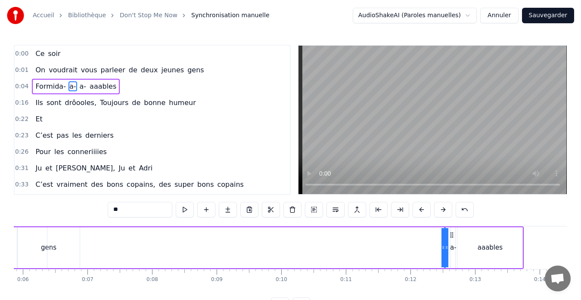
scroll to position [0, 365]
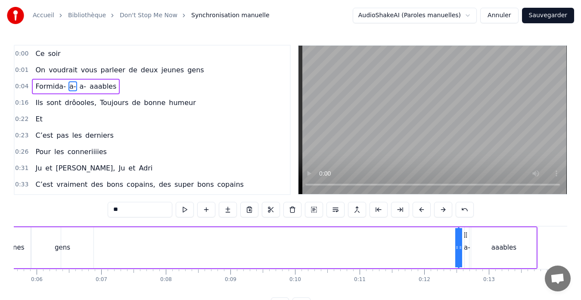
click at [269, 246] on div "Formida- a- a- aaables" at bounding box center [225, 247] width 624 height 43
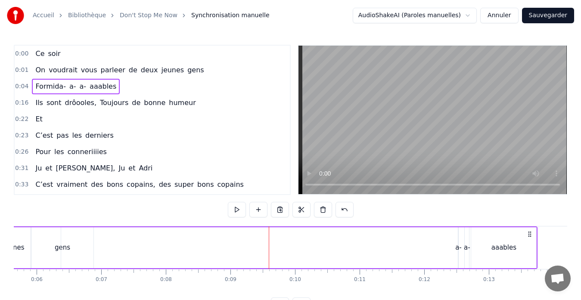
click at [340, 241] on div "Formida- a- a- aaables" at bounding box center [225, 247] width 624 height 43
click at [299, 246] on div "Formida- a- a- aaables" at bounding box center [225, 247] width 624 height 43
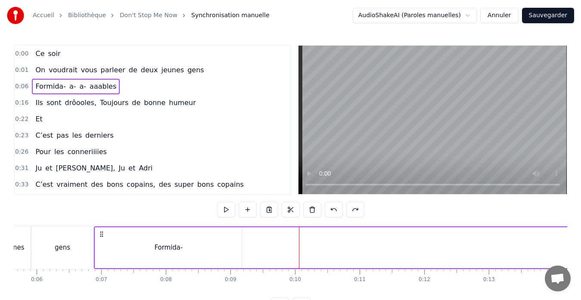
click at [334, 249] on div "Formida- a- a- aaables" at bounding box center [406, 247] width 624 height 43
click at [185, 233] on div "Formida-" at bounding box center [168, 247] width 146 height 41
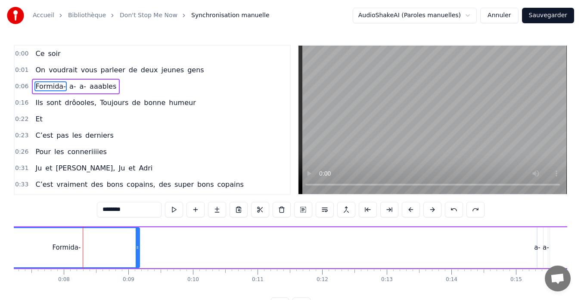
scroll to position [0, 467]
click at [398, 253] on div "Formida- a- a- aaables" at bounding box center [303, 247] width 624 height 43
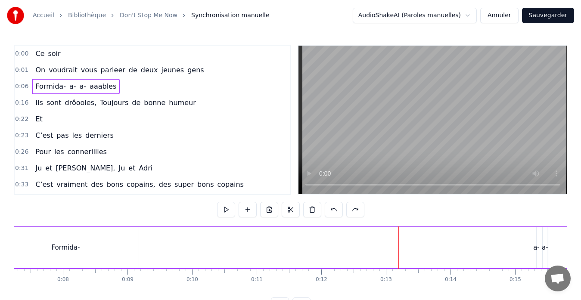
click at [536, 245] on div "a-" at bounding box center [536, 248] width 6 height 10
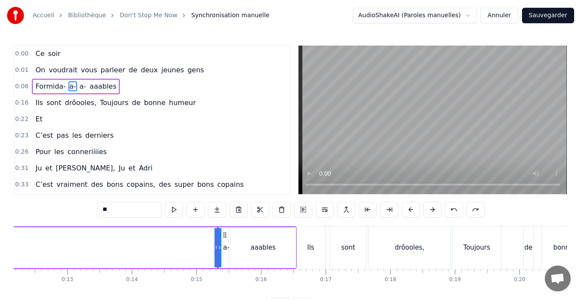
scroll to position [0, 783]
drag, startPoint x: 218, startPoint y: 247, endPoint x: 108, endPoint y: 247, distance: 109.7
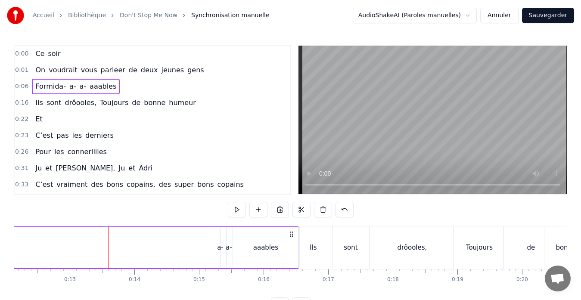
click at [220, 245] on div "a-" at bounding box center [220, 248] width 6 height 10
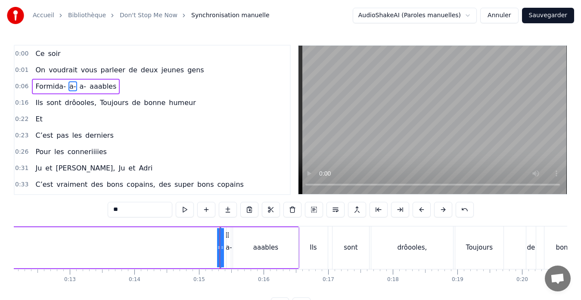
drag, startPoint x: 222, startPoint y: 249, endPoint x: 244, endPoint y: 246, distance: 22.2
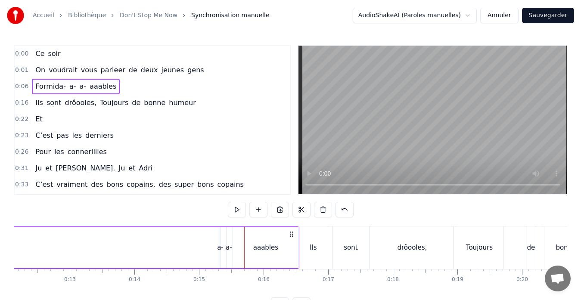
click at [217, 248] on div "a-" at bounding box center [220, 248] width 6 height 10
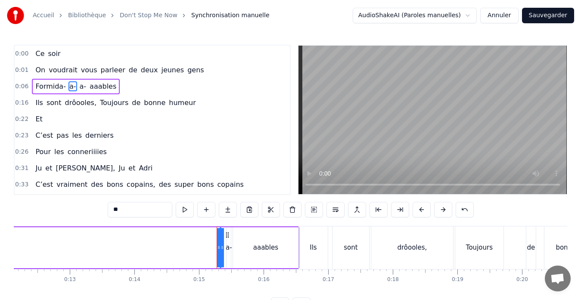
drag, startPoint x: 217, startPoint y: 248, endPoint x: 187, endPoint y: 248, distance: 30.1
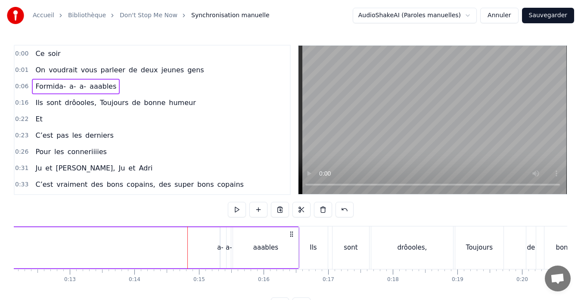
click at [220, 245] on div "a-" at bounding box center [220, 248] width 6 height 10
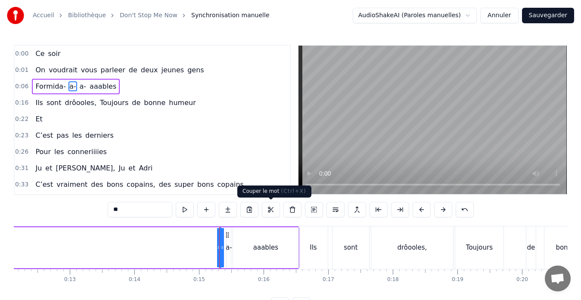
click at [269, 210] on button at bounding box center [271, 209] width 18 height 15
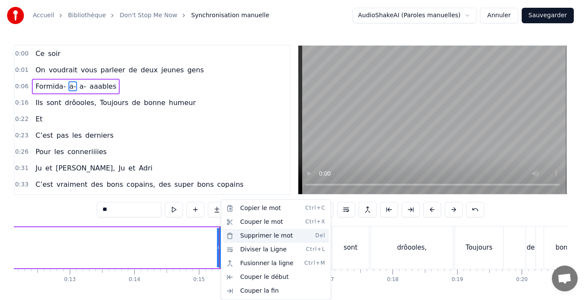
click at [257, 235] on div "Supprimer le mot Del" at bounding box center [276, 236] width 106 height 14
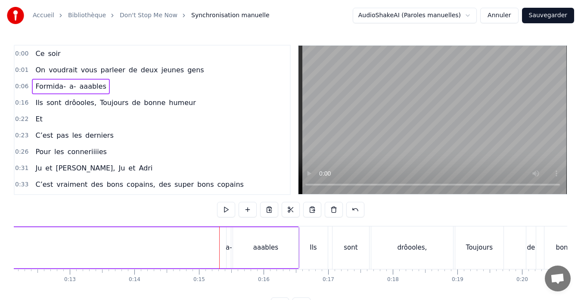
click at [228, 247] on div "a-" at bounding box center [229, 248] width 6 height 10
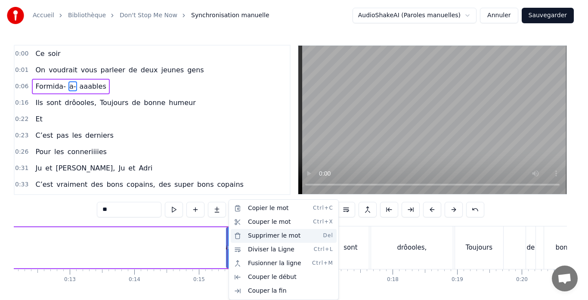
click at [270, 234] on div "Supprimer le mot Del" at bounding box center [284, 236] width 106 height 14
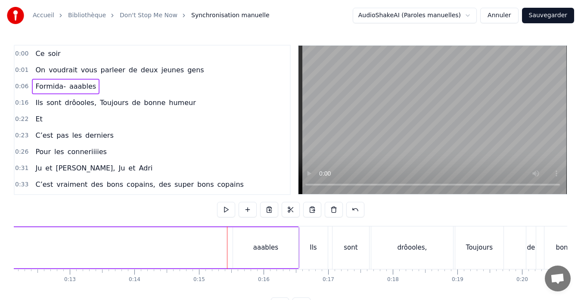
click at [248, 246] on div "aaables" at bounding box center [265, 247] width 65 height 41
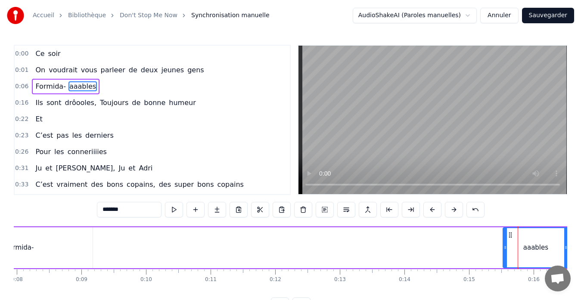
scroll to position [0, 513]
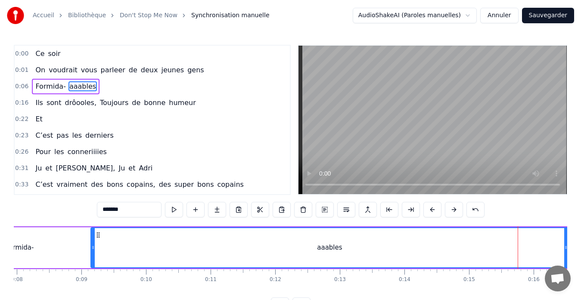
drag, startPoint x: 507, startPoint y: 245, endPoint x: 95, endPoint y: 256, distance: 412.0
click at [95, 256] on div at bounding box center [92, 247] width 3 height 39
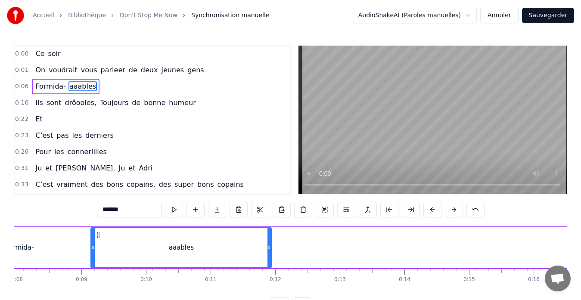
drag, startPoint x: 565, startPoint y: 247, endPoint x: 269, endPoint y: 247, distance: 296.5
click at [269, 247] on icon at bounding box center [268, 247] width 3 height 7
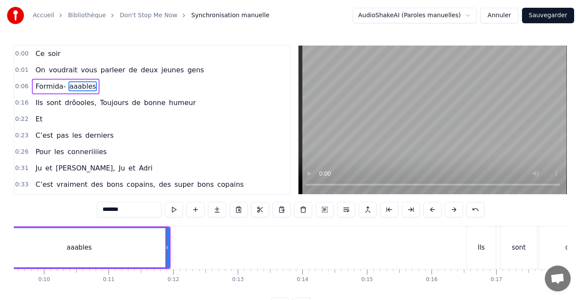
scroll to position [0, 617]
click at [486, 239] on div "Ils" at bounding box center [479, 247] width 29 height 43
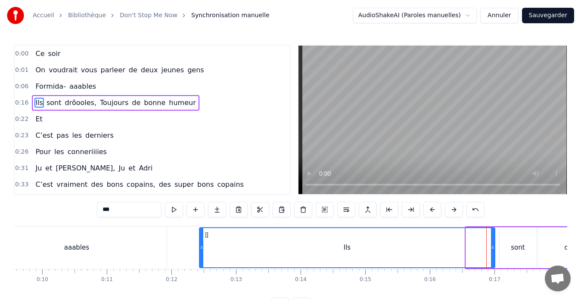
drag, startPoint x: 467, startPoint y: 247, endPoint x: 201, endPoint y: 259, distance: 266.7
click at [201, 259] on div at bounding box center [201, 247] width 3 height 39
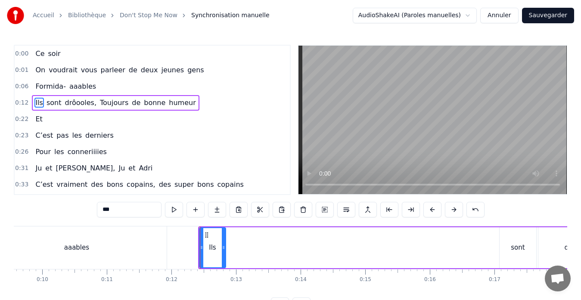
drag, startPoint x: 492, startPoint y: 247, endPoint x: 223, endPoint y: 249, distance: 269.0
click at [223, 249] on icon at bounding box center [223, 247] width 3 height 7
click at [517, 250] on div "sont" at bounding box center [517, 248] width 14 height 10
type input "****"
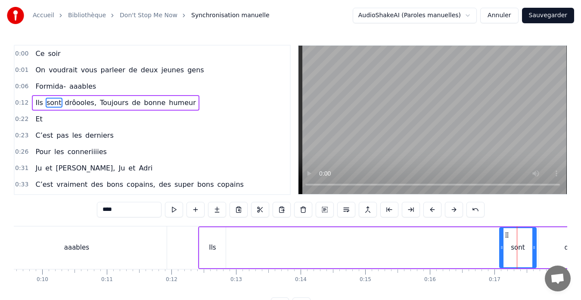
drag, startPoint x: 498, startPoint y: 248, endPoint x: 265, endPoint y: 254, distance: 233.3
click at [265, 254] on div "Ils sont drôooles, Toujours de bonne humeur" at bounding box center [514, 247] width 632 height 43
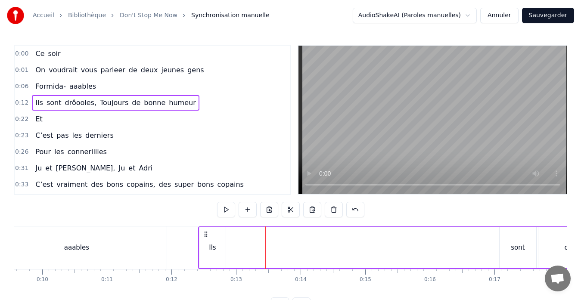
click at [74, 258] on div "aaables" at bounding box center [76, 247] width 180 height 43
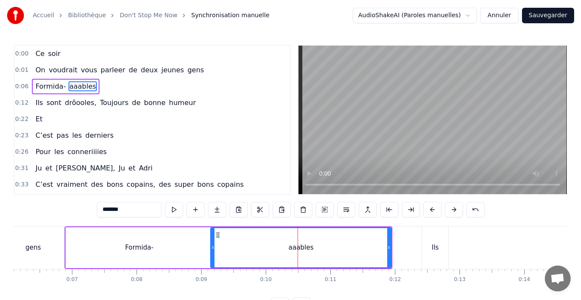
scroll to position [0, 393]
click at [38, 246] on div "gens" at bounding box center [33, 248] width 15 height 10
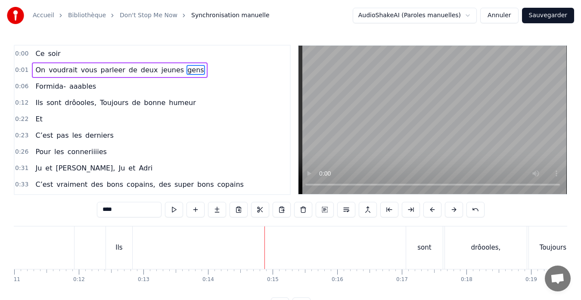
scroll to position [0, 709]
click at [439, 246] on div "sont" at bounding box center [424, 247] width 37 height 43
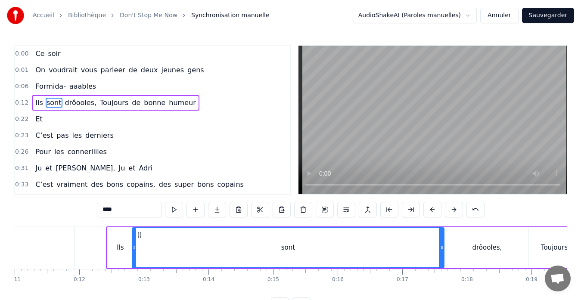
drag, startPoint x: 410, startPoint y: 248, endPoint x: 135, endPoint y: 250, distance: 275.0
click at [135, 250] on icon at bounding box center [134, 247] width 3 height 7
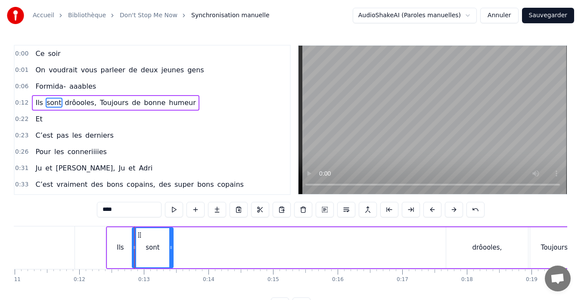
drag, startPoint x: 442, startPoint y: 247, endPoint x: 170, endPoint y: 251, distance: 271.2
click at [170, 251] on div at bounding box center [170, 247] width 3 height 39
click at [498, 257] on div "drôooles," at bounding box center [487, 247] width 82 height 41
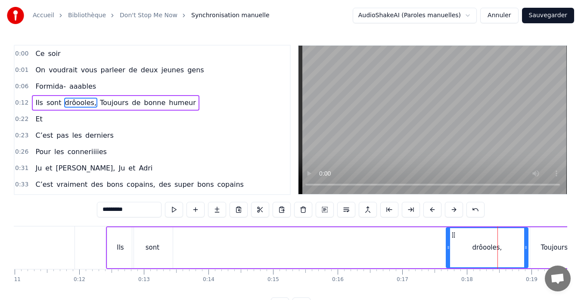
click at [445, 246] on div "drôooles," at bounding box center [486, 247] width 83 height 41
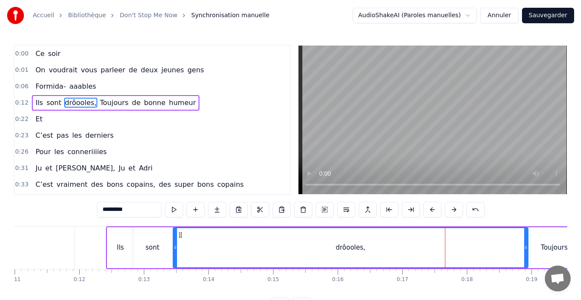
drag, startPoint x: 448, startPoint y: 248, endPoint x: 175, endPoint y: 262, distance: 273.2
click at [175, 262] on div at bounding box center [174, 247] width 3 height 39
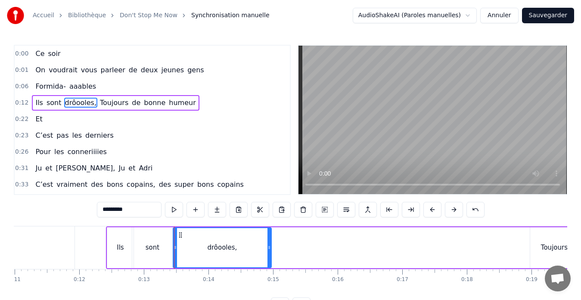
drag, startPoint x: 524, startPoint y: 246, endPoint x: 268, endPoint y: 253, distance: 256.6
click at [268, 253] on div at bounding box center [268, 247] width 3 height 39
click at [545, 252] on div "Toujours" at bounding box center [554, 248] width 27 height 10
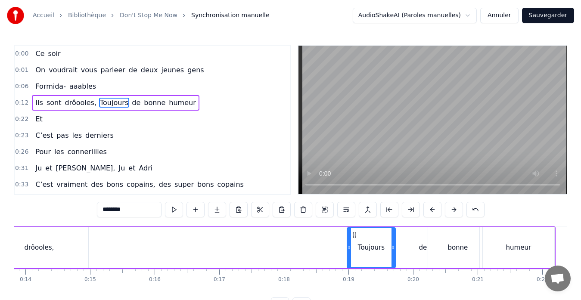
scroll to position [0, 887]
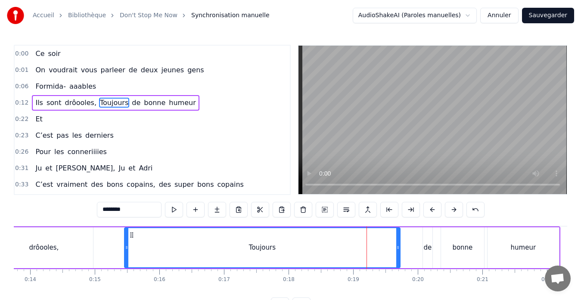
drag, startPoint x: 353, startPoint y: 247, endPoint x: 126, endPoint y: 249, distance: 227.2
click at [126, 249] on icon at bounding box center [126, 247] width 3 height 7
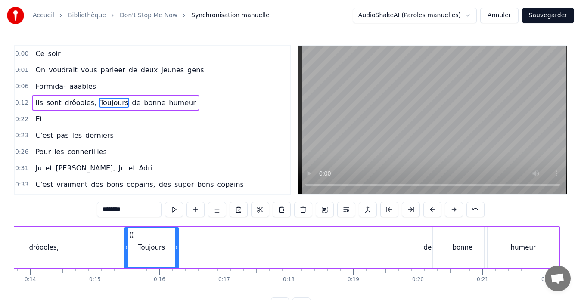
drag, startPoint x: 398, startPoint y: 246, endPoint x: 177, endPoint y: 259, distance: 221.2
click at [177, 259] on div at bounding box center [176, 247] width 3 height 39
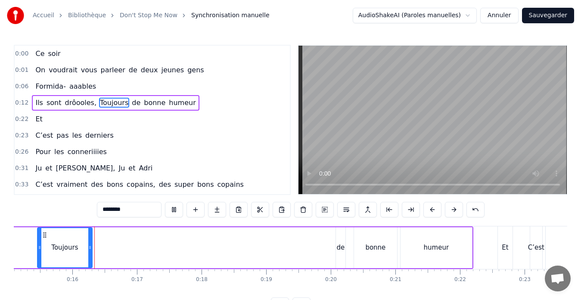
scroll to position [0, 979]
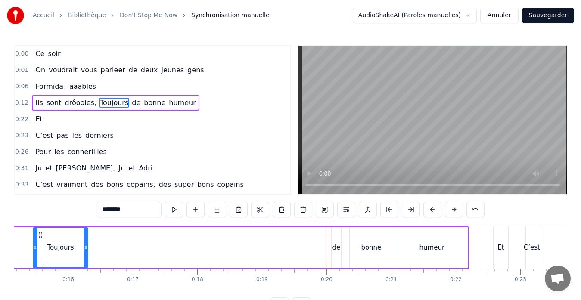
click at [336, 250] on div "de" at bounding box center [336, 248] width 8 height 10
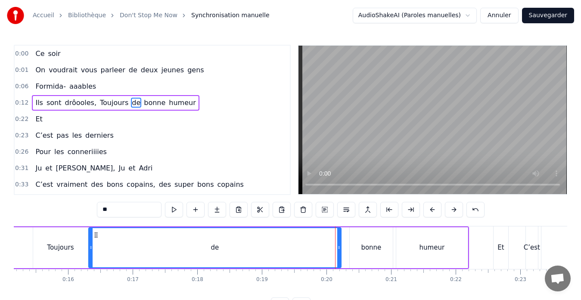
drag, startPoint x: 331, startPoint y: 247, endPoint x: 89, endPoint y: 262, distance: 243.2
click at [89, 262] on div at bounding box center [90, 247] width 3 height 39
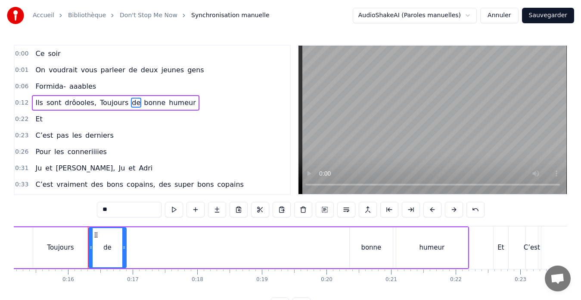
drag, startPoint x: 339, startPoint y: 247, endPoint x: 124, endPoint y: 255, distance: 215.3
click at [124, 255] on div at bounding box center [123, 247] width 3 height 39
click at [378, 238] on div "bonne" at bounding box center [370, 247] width 43 height 41
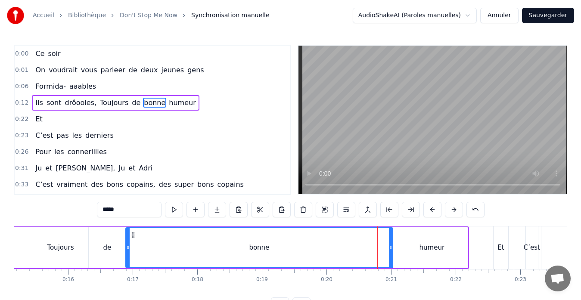
drag, startPoint x: 350, startPoint y: 248, endPoint x: 127, endPoint y: 255, distance: 223.9
click at [127, 255] on div at bounding box center [127, 247] width 3 height 39
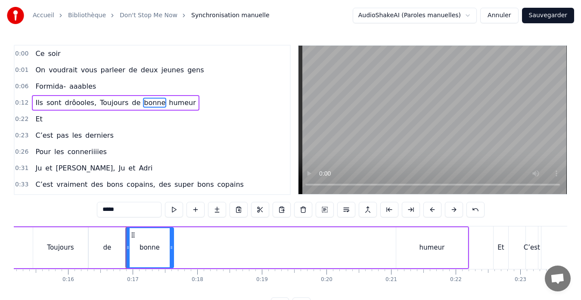
drag, startPoint x: 392, startPoint y: 249, endPoint x: 173, endPoint y: 254, distance: 219.1
click at [173, 254] on div at bounding box center [171, 247] width 3 height 39
click at [439, 241] on div "humeur" at bounding box center [431, 247] width 71 height 41
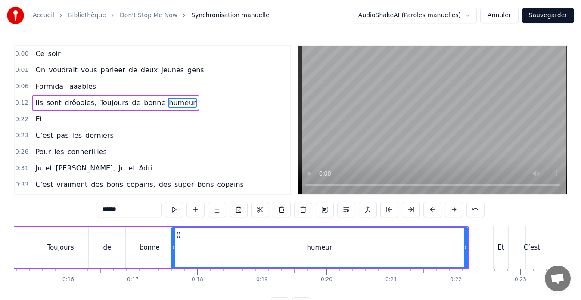
drag, startPoint x: 396, startPoint y: 247, endPoint x: 172, endPoint y: 247, distance: 224.7
click at [172, 247] on icon at bounding box center [173, 247] width 3 height 7
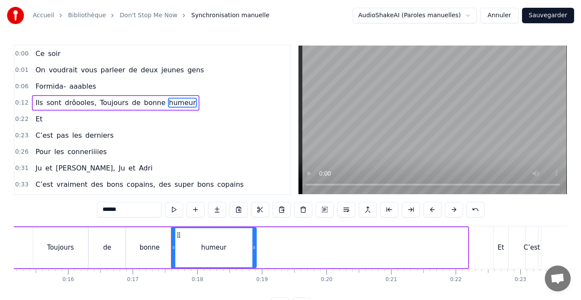
drag, startPoint x: 465, startPoint y: 246, endPoint x: 253, endPoint y: 252, distance: 211.4
click at [253, 252] on div at bounding box center [253, 247] width 3 height 39
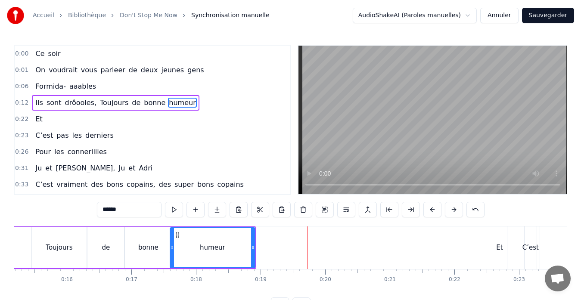
scroll to position [0, 981]
click at [499, 246] on div "Et" at bounding box center [498, 248] width 6 height 10
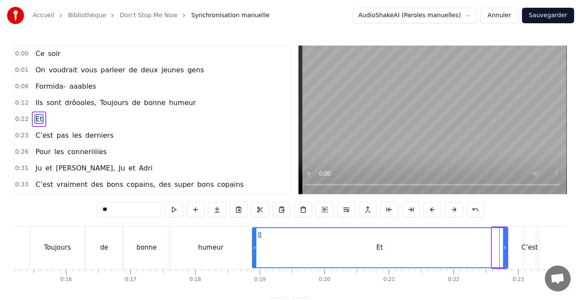
drag, startPoint x: 493, startPoint y: 247, endPoint x: 253, endPoint y: 254, distance: 239.8
click at [253, 254] on div at bounding box center [254, 247] width 3 height 39
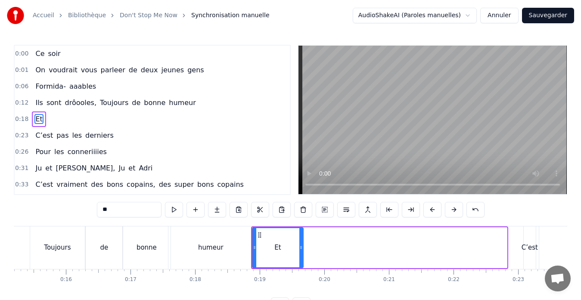
drag, startPoint x: 504, startPoint y: 246, endPoint x: 301, endPoint y: 242, distance: 203.6
click at [301, 242] on div at bounding box center [300, 247] width 3 height 39
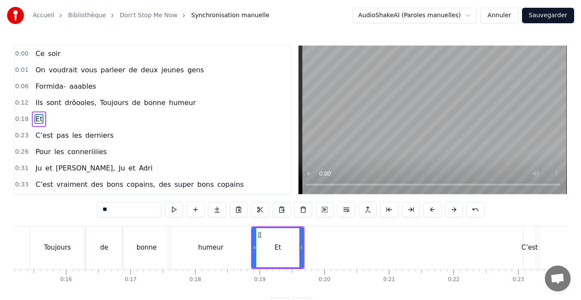
click at [530, 250] on div "C’est" at bounding box center [529, 248] width 16 height 10
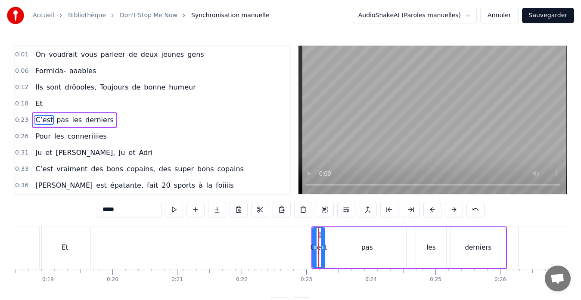
scroll to position [0, 1179]
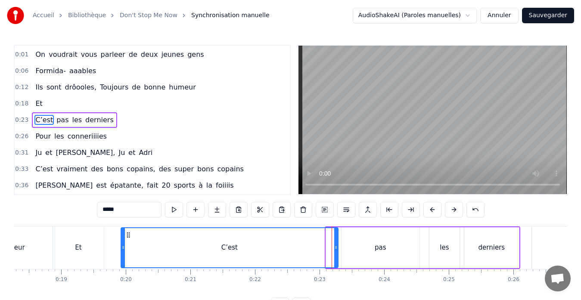
drag, startPoint x: 327, startPoint y: 248, endPoint x: 122, endPoint y: 246, distance: 204.9
click at [122, 246] on icon at bounding box center [122, 247] width 3 height 7
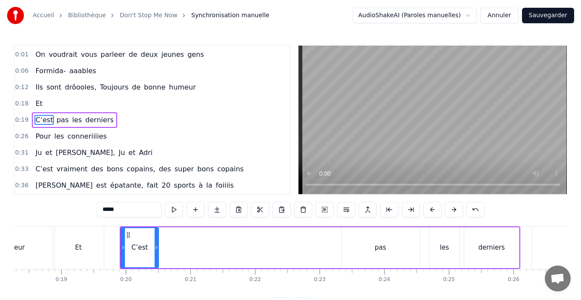
drag, startPoint x: 336, startPoint y: 247, endPoint x: 156, endPoint y: 262, distance: 180.1
click at [156, 262] on div at bounding box center [156, 247] width 3 height 39
click at [365, 255] on div "pas" at bounding box center [380, 247] width 78 height 41
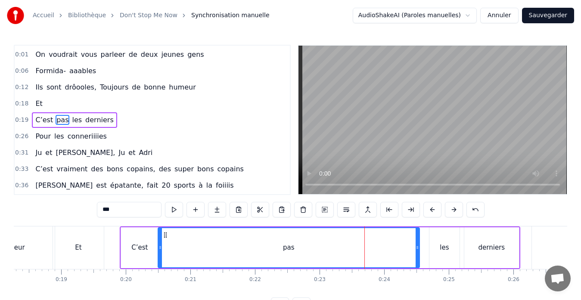
drag, startPoint x: 342, startPoint y: 247, endPoint x: 158, endPoint y: 242, distance: 183.8
click at [158, 242] on div at bounding box center [159, 247] width 3 height 39
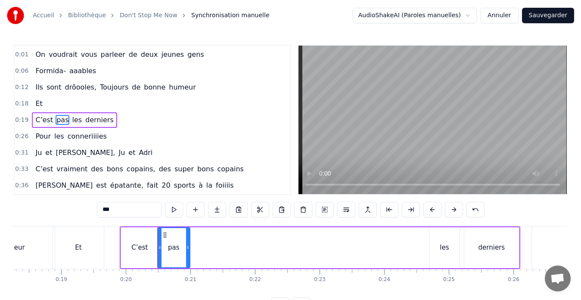
drag, startPoint x: 417, startPoint y: 246, endPoint x: 188, endPoint y: 255, distance: 229.6
click at [188, 255] on div at bounding box center [187, 247] width 3 height 39
click at [448, 242] on div "les" at bounding box center [444, 247] width 30 height 41
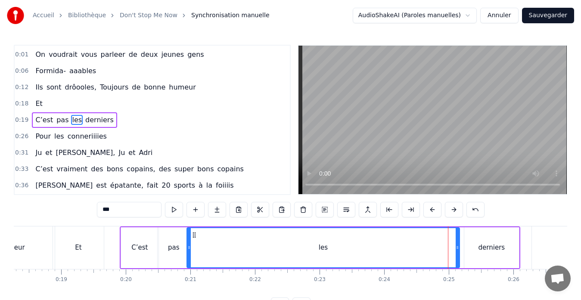
drag, startPoint x: 430, startPoint y: 247, endPoint x: 188, endPoint y: 262, distance: 242.7
click at [188, 262] on div at bounding box center [188, 247] width 3 height 39
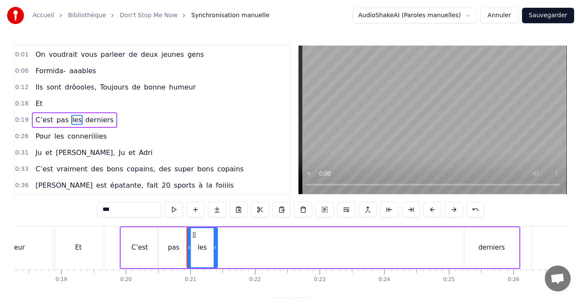
drag, startPoint x: 457, startPoint y: 248, endPoint x: 216, endPoint y: 266, distance: 242.5
click at [216, 266] on div at bounding box center [214, 247] width 3 height 39
click at [91, 248] on div "Et" at bounding box center [78, 247] width 51 height 43
type input "**"
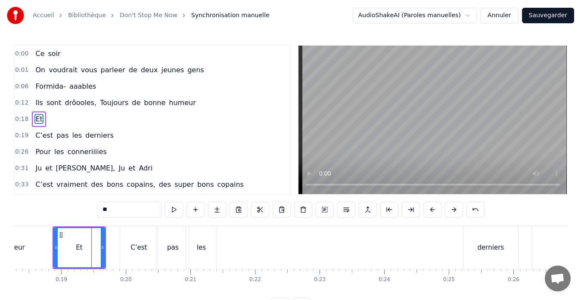
click at [91, 248] on div at bounding box center [91, 247] width 0 height 43
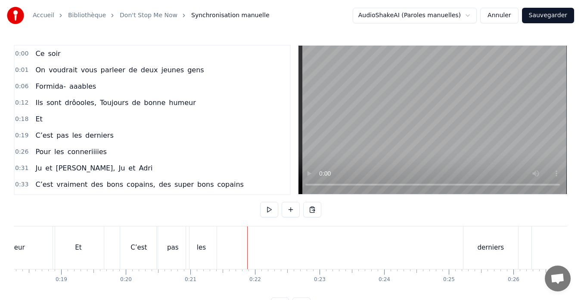
click at [478, 238] on div "derniers" at bounding box center [490, 247] width 55 height 43
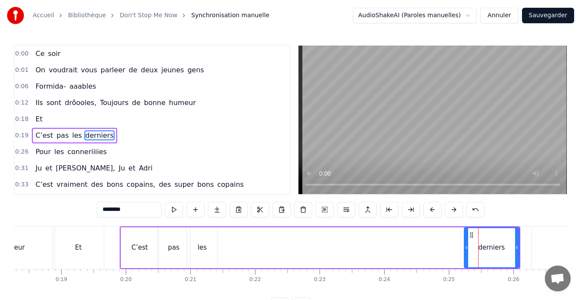
scroll to position [15, 0]
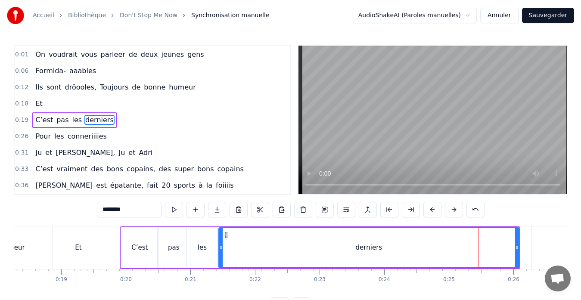
drag, startPoint x: 464, startPoint y: 248, endPoint x: 219, endPoint y: 257, distance: 245.5
click at [219, 257] on div at bounding box center [220, 247] width 3 height 39
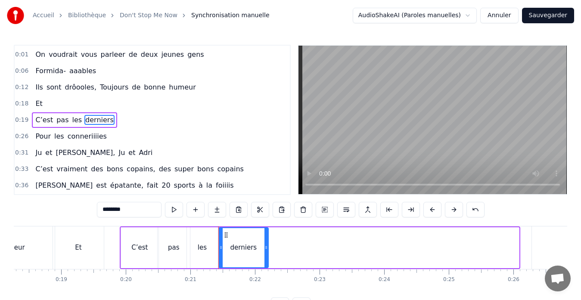
drag, startPoint x: 517, startPoint y: 248, endPoint x: 266, endPoint y: 266, distance: 251.1
click at [266, 266] on div at bounding box center [265, 247] width 3 height 39
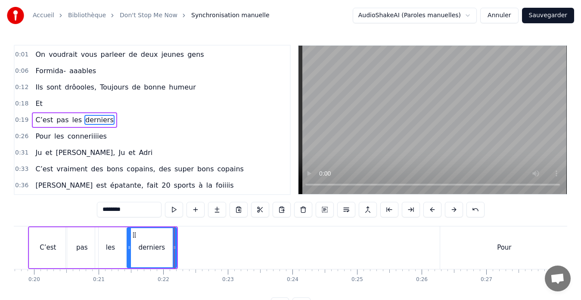
scroll to position [0, 1271]
click at [494, 248] on div "Pour" at bounding box center [503, 247] width 128 height 43
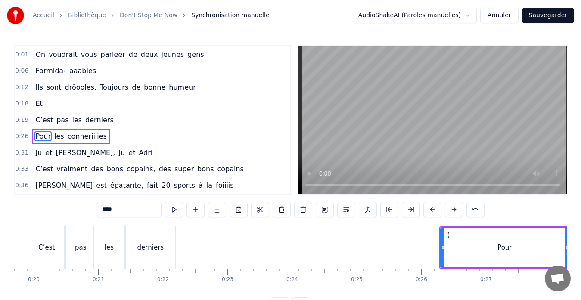
scroll to position [32, 0]
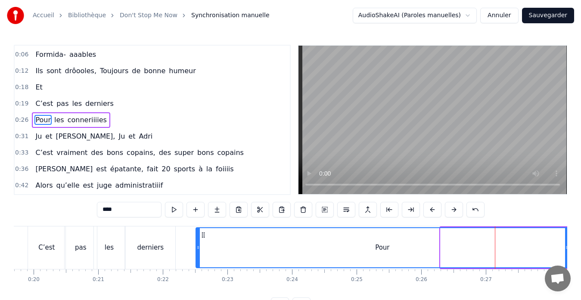
drag, startPoint x: 442, startPoint y: 247, endPoint x: 198, endPoint y: 259, distance: 244.7
click at [198, 259] on div at bounding box center [197, 247] width 3 height 39
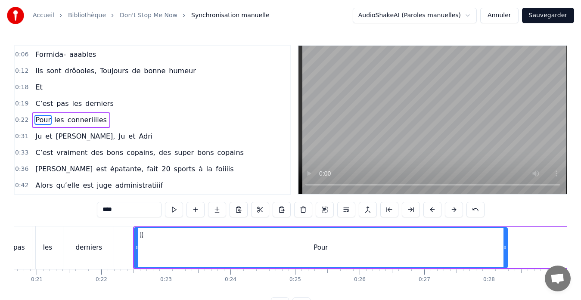
scroll to position [0, 1333]
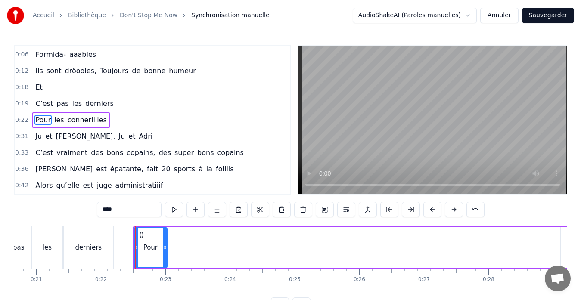
drag, startPoint x: 504, startPoint y: 247, endPoint x: 165, endPoint y: 261, distance: 339.9
click at [165, 261] on div at bounding box center [164, 247] width 3 height 39
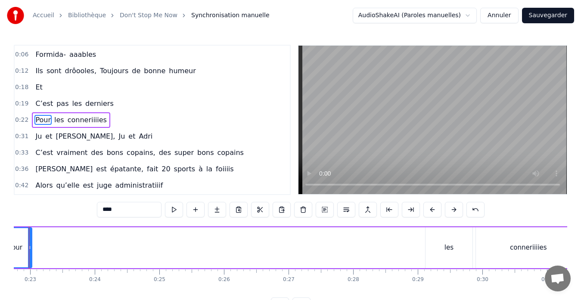
scroll to position [0, 1482]
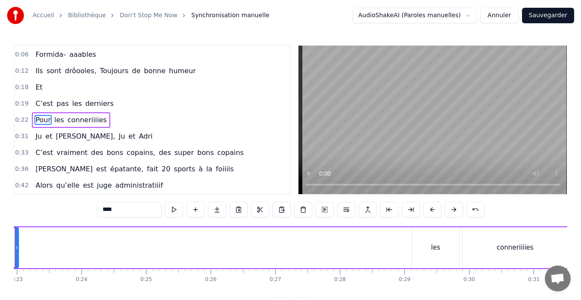
click at [429, 242] on div "les" at bounding box center [435, 247] width 47 height 41
type input "***"
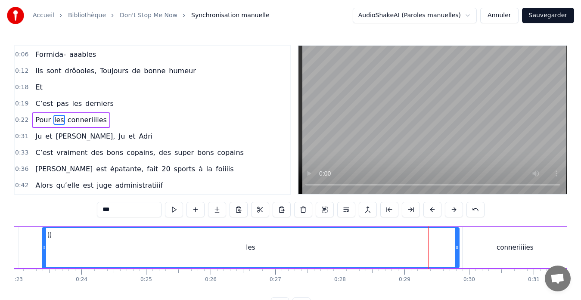
drag, startPoint x: 413, startPoint y: 247, endPoint x: 44, endPoint y: 268, distance: 369.0
click at [44, 268] on div "les" at bounding box center [250, 247] width 417 height 41
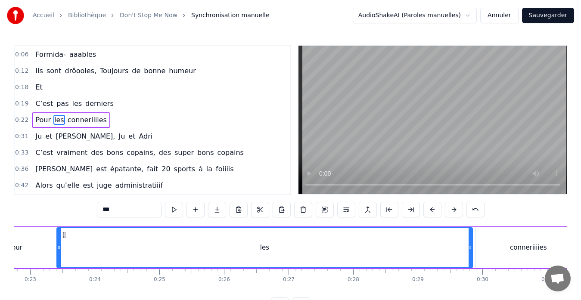
click at [48, 265] on div "Pour les conneriiiies" at bounding box center [289, 247] width 584 height 43
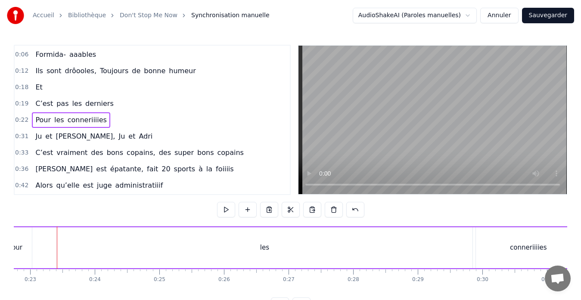
scroll to position [0, 1459]
click at [88, 247] on div "les" at bounding box center [273, 247] width 415 height 41
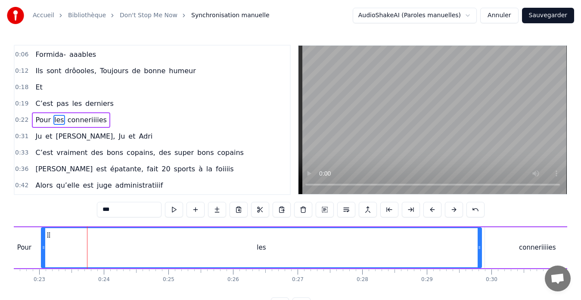
drag, startPoint x: 68, startPoint y: 247, endPoint x: 43, endPoint y: 247, distance: 25.0
click at [43, 247] on icon at bounding box center [43, 247] width 3 height 7
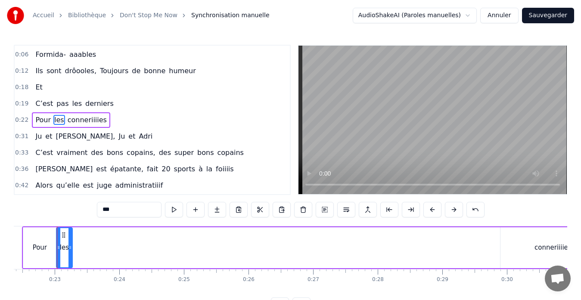
drag, startPoint x: 495, startPoint y: 247, endPoint x: 71, endPoint y: 263, distance: 424.6
click at [71, 263] on div at bounding box center [69, 247] width 3 height 39
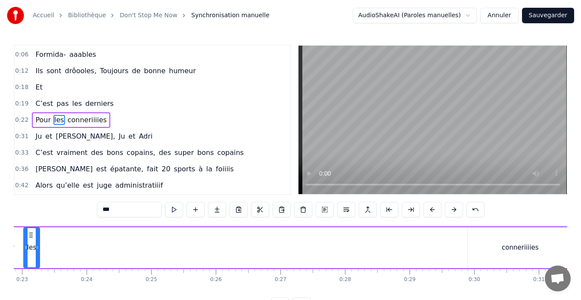
click at [320, 243] on div "Pour les conneriiiies" at bounding box center [281, 247] width 584 height 43
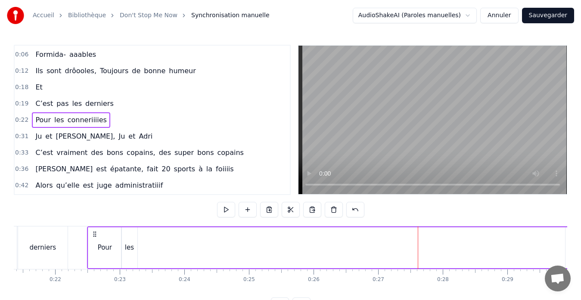
scroll to position [0, 1380]
click at [55, 249] on div "derniers" at bounding box center [41, 247] width 49 height 43
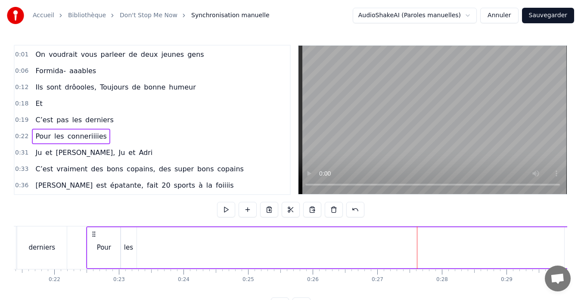
click at [417, 249] on div at bounding box center [417, 247] width 0 height 43
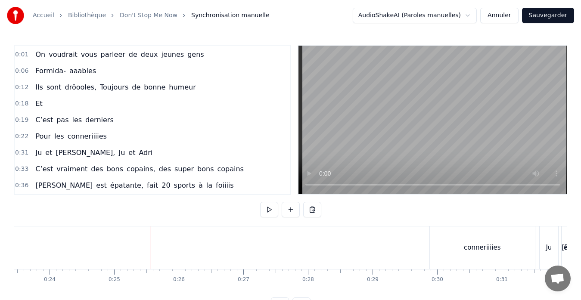
scroll to position [0, 1515]
click at [451, 245] on div "conneriiiies" at bounding box center [480, 247] width 105 height 43
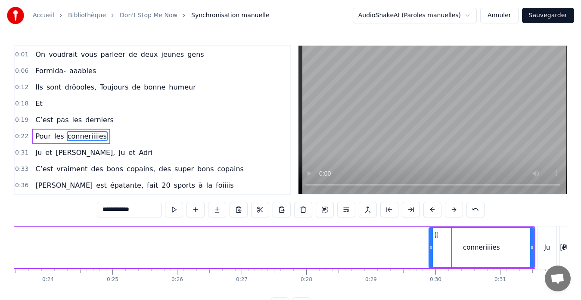
scroll to position [32, 0]
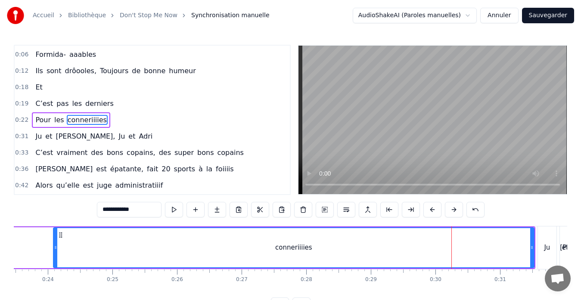
drag, startPoint x: 430, startPoint y: 248, endPoint x: 57, endPoint y: 253, distance: 372.3
click at [57, 253] on div at bounding box center [55, 247] width 3 height 39
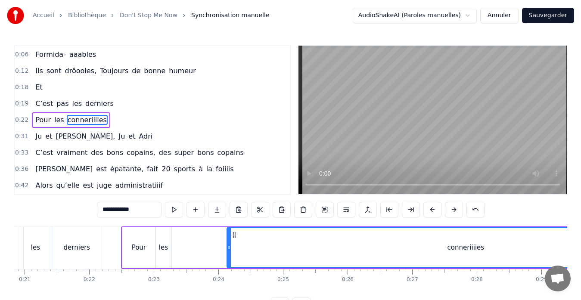
scroll to position [0, 1344]
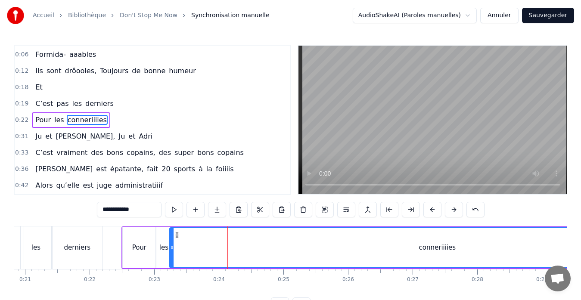
drag, startPoint x: 229, startPoint y: 248, endPoint x: 171, endPoint y: 250, distance: 57.7
click at [171, 250] on icon at bounding box center [171, 247] width 3 height 7
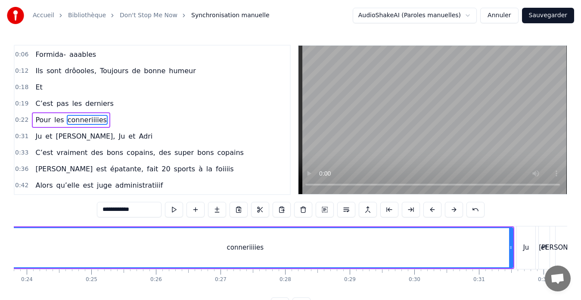
scroll to position [0, 1555]
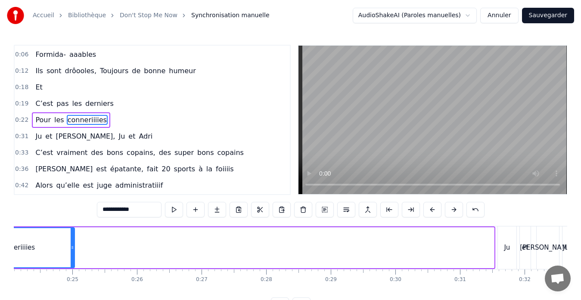
drag, startPoint x: 492, startPoint y: 249, endPoint x: 70, endPoint y: 260, distance: 422.4
click at [71, 260] on div at bounding box center [72, 247] width 3 height 39
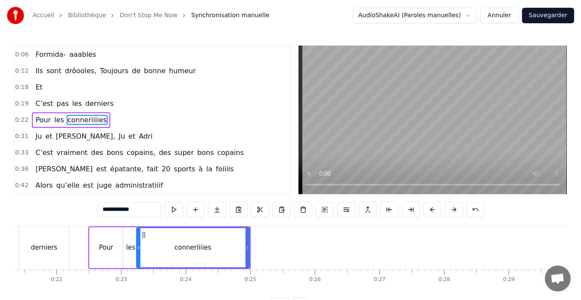
scroll to position [0, 1376]
click at [248, 248] on div at bounding box center [248, 247] width 0 height 43
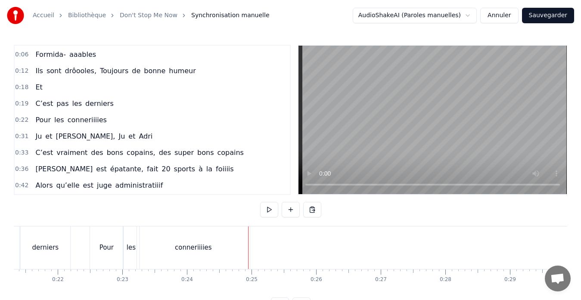
click at [163, 250] on div "conneriiiies" at bounding box center [193, 247] width 113 height 43
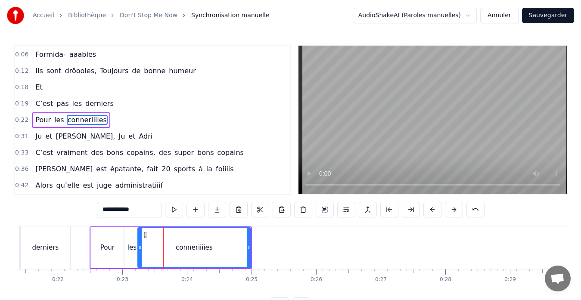
click at [163, 250] on div at bounding box center [163, 247] width 0 height 43
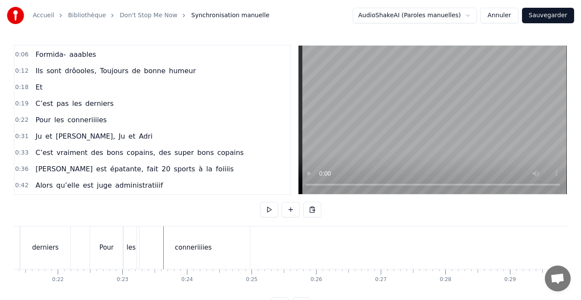
click at [52, 243] on div "derniers" at bounding box center [45, 248] width 27 height 10
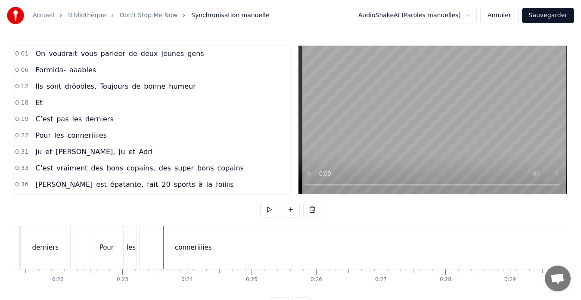
click at [163, 243] on div at bounding box center [163, 247] width 0 height 43
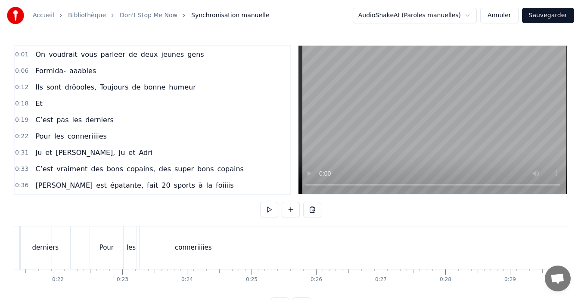
scroll to position [0, 1371]
click at [232, 239] on div "conneriiiies" at bounding box center [198, 247] width 113 height 43
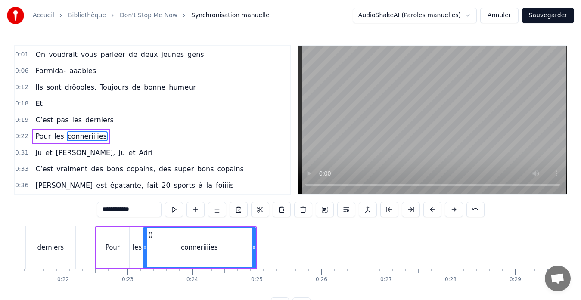
scroll to position [32, 0]
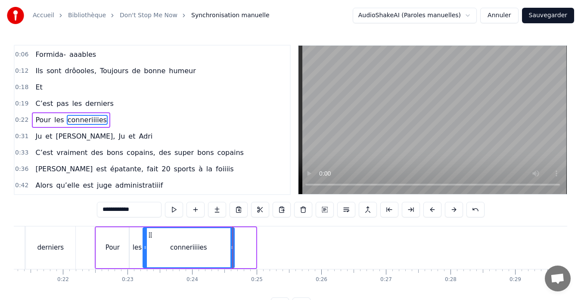
drag, startPoint x: 254, startPoint y: 247, endPoint x: 233, endPoint y: 246, distance: 21.5
click at [233, 246] on icon at bounding box center [231, 247] width 3 height 7
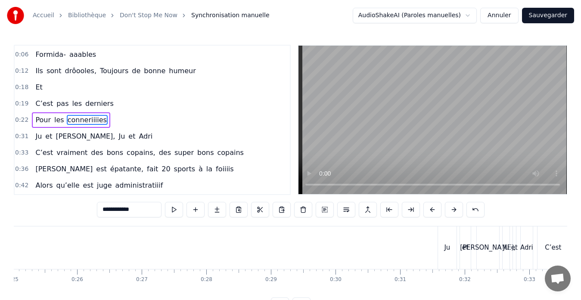
scroll to position [0, 1616]
click at [444, 248] on div "Ju" at bounding box center [446, 248] width 6 height 10
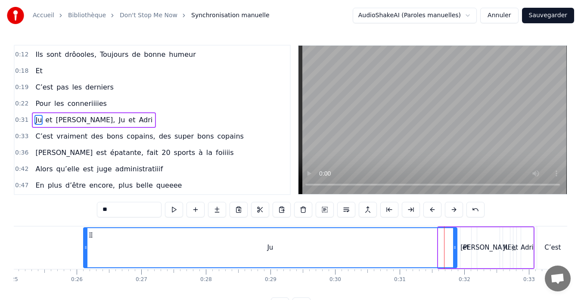
drag, startPoint x: 438, startPoint y: 248, endPoint x: 83, endPoint y: 262, distance: 355.8
click at [84, 262] on div at bounding box center [85, 247] width 3 height 39
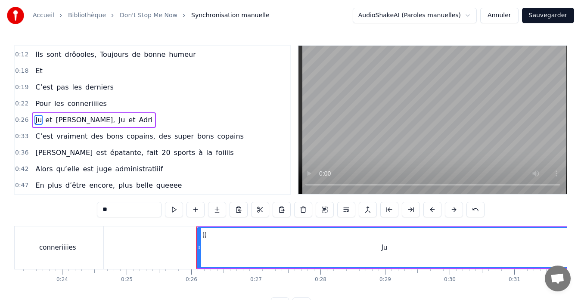
scroll to position [0, 1501]
drag, startPoint x: 199, startPoint y: 247, endPoint x: 137, endPoint y: 248, distance: 62.0
click at [137, 248] on icon at bounding box center [137, 247] width 3 height 7
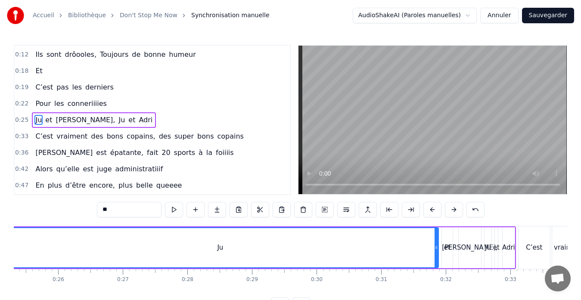
scroll to position [0, 1636]
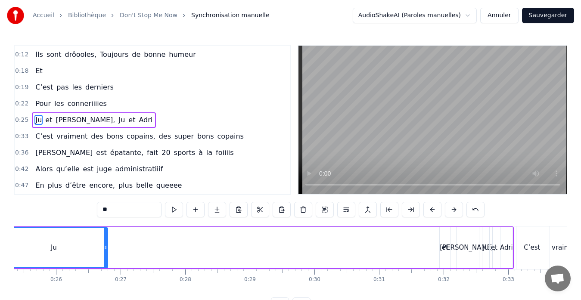
drag, startPoint x: 435, startPoint y: 247, endPoint x: 59, endPoint y: 251, distance: 375.3
click at [104, 251] on div at bounding box center [105, 247] width 3 height 39
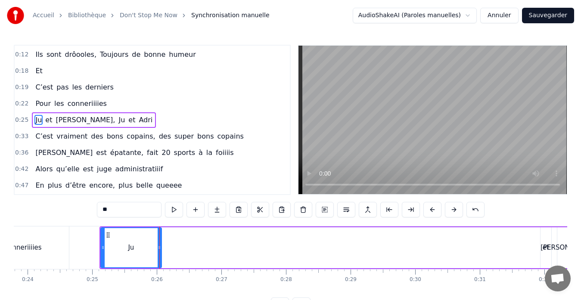
scroll to position [0, 1526]
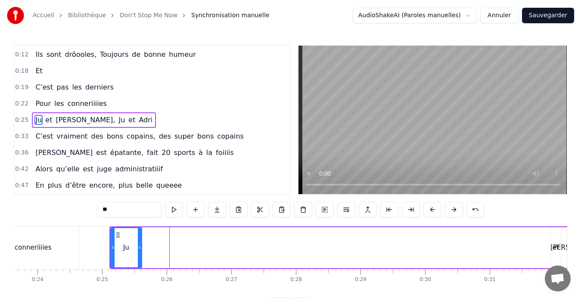
drag, startPoint x: 170, startPoint y: 246, endPoint x: 140, endPoint y: 248, distance: 29.8
click at [140, 248] on icon at bounding box center [139, 247] width 3 height 7
drag, startPoint x: 113, startPoint y: 246, endPoint x: 108, endPoint y: 246, distance: 5.2
click at [108, 246] on icon at bounding box center [107, 247] width 3 height 7
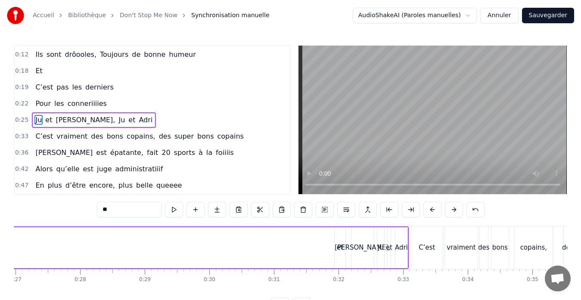
scroll to position [0, 1743]
click at [337, 247] on div "et" at bounding box center [338, 248] width 6 height 10
type input "**"
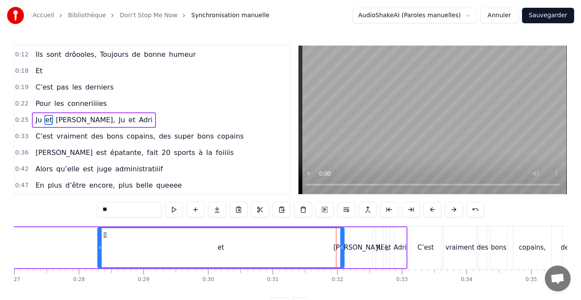
drag, startPoint x: 334, startPoint y: 247, endPoint x: 78, endPoint y: 249, distance: 256.5
click at [98, 249] on icon at bounding box center [99, 247] width 3 height 7
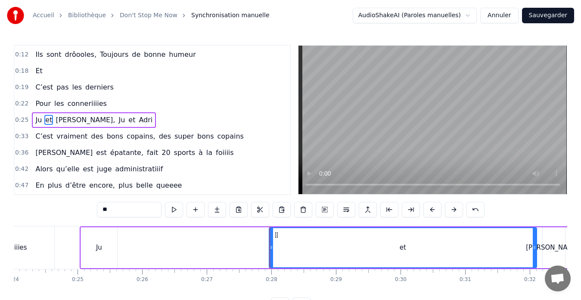
scroll to position [0, 1551]
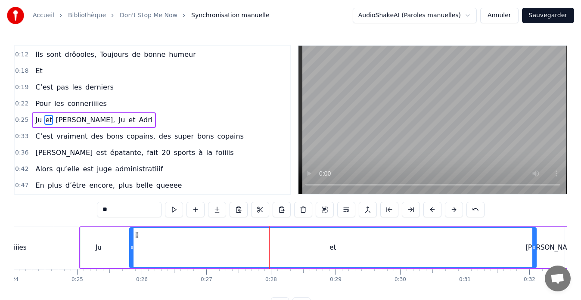
drag, startPoint x: 272, startPoint y: 248, endPoint x: 131, endPoint y: 253, distance: 140.8
click at [131, 253] on div at bounding box center [131, 247] width 3 height 39
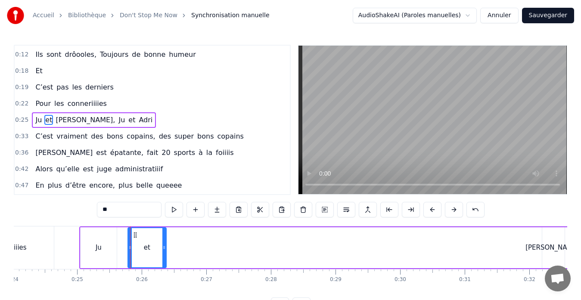
drag, startPoint x: 533, startPoint y: 248, endPoint x: 165, endPoint y: 257, distance: 368.5
click at [165, 257] on div at bounding box center [163, 247] width 3 height 39
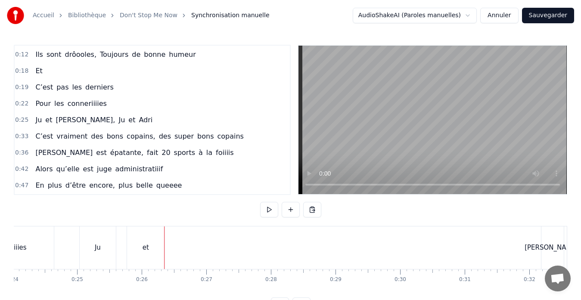
click at [555, 247] on div "[PERSON_NAME]," at bounding box center [552, 248] width 56 height 10
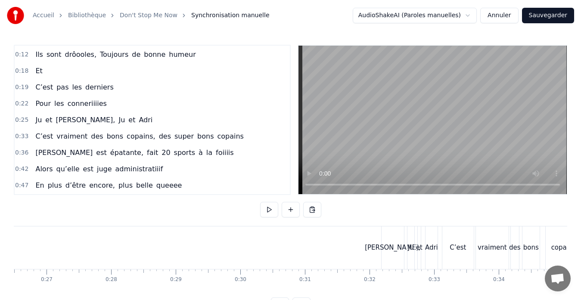
scroll to position [0, 1707]
click at [393, 246] on div "[PERSON_NAME]," at bounding box center [396, 248] width 56 height 10
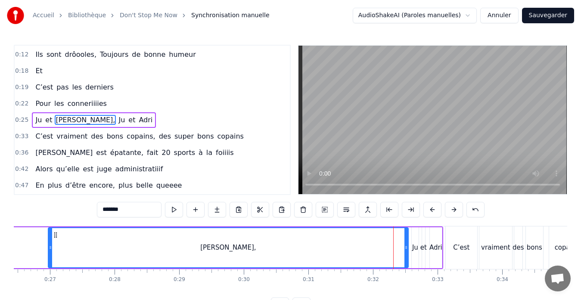
drag, startPoint x: 388, startPoint y: 247, endPoint x: 53, endPoint y: 242, distance: 335.3
click at [52, 242] on div at bounding box center [50, 247] width 3 height 39
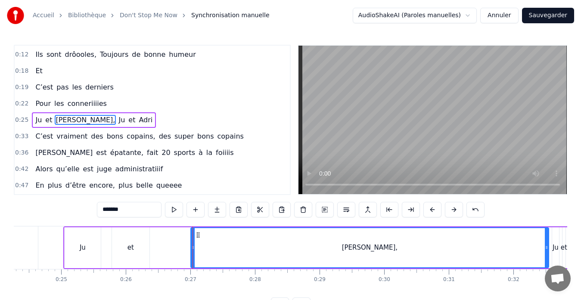
scroll to position [0, 1566]
drag, startPoint x: 194, startPoint y: 248, endPoint x: 159, endPoint y: 244, distance: 35.0
click at [159, 244] on icon at bounding box center [158, 247] width 3 height 7
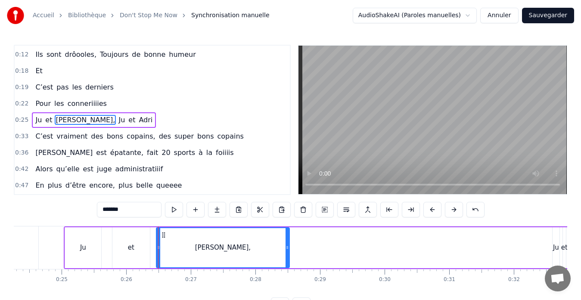
drag, startPoint x: 547, startPoint y: 245, endPoint x: 287, endPoint y: 249, distance: 259.5
click at [287, 249] on icon at bounding box center [286, 247] width 3 height 7
click at [556, 246] on div "Ju" at bounding box center [556, 248] width 6 height 10
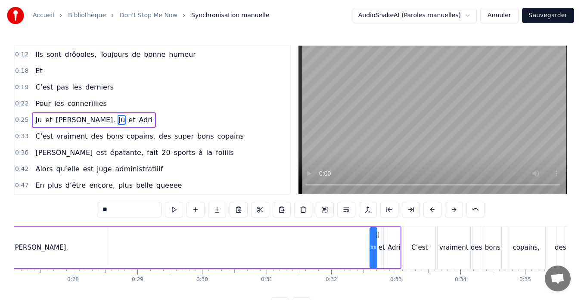
scroll to position [0, 1748]
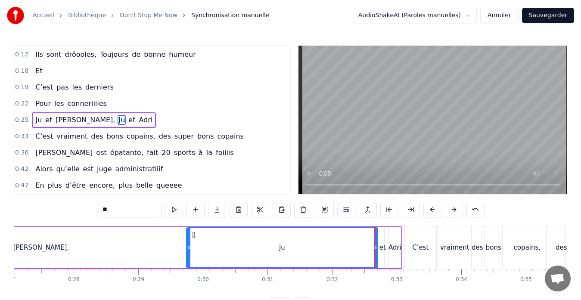
drag, startPoint x: 372, startPoint y: 247, endPoint x: 188, endPoint y: 252, distance: 184.3
click at [188, 252] on div at bounding box center [188, 247] width 3 height 39
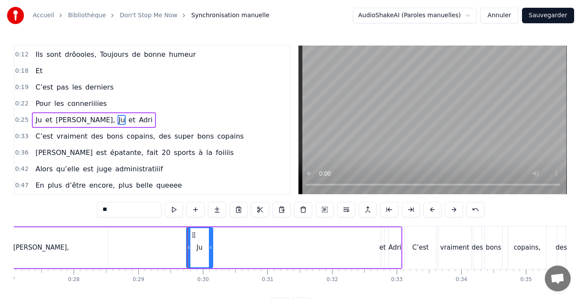
drag, startPoint x: 376, startPoint y: 247, endPoint x: 211, endPoint y: 244, distance: 164.9
click at [211, 244] on div at bounding box center [210, 247] width 3 height 39
click at [383, 251] on div "et" at bounding box center [382, 248] width 6 height 10
type input "**"
drag, startPoint x: 381, startPoint y: 247, endPoint x: 261, endPoint y: 248, distance: 120.1
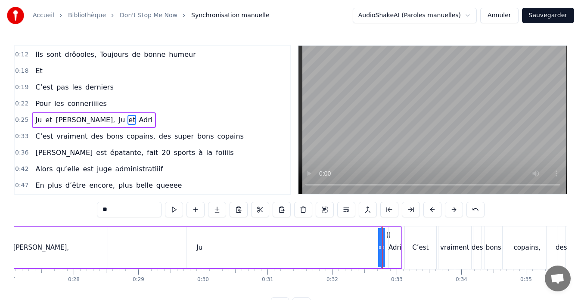
click at [261, 248] on div "[PERSON_NAME] et [PERSON_NAME] et [PERSON_NAME]" at bounding box center [142, 247] width 520 height 43
click at [380, 246] on div "et" at bounding box center [382, 248] width 6 height 10
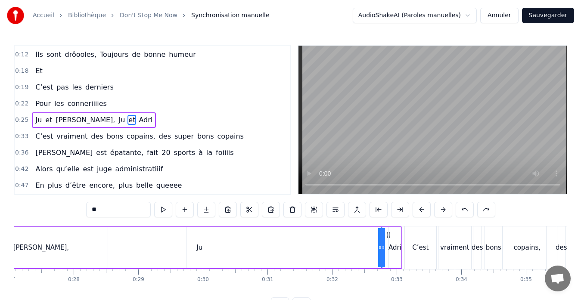
drag, startPoint x: 381, startPoint y: 248, endPoint x: 341, endPoint y: 247, distance: 40.0
click at [341, 247] on div "[PERSON_NAME] et [PERSON_NAME] et [PERSON_NAME]" at bounding box center [142, 247] width 520 height 43
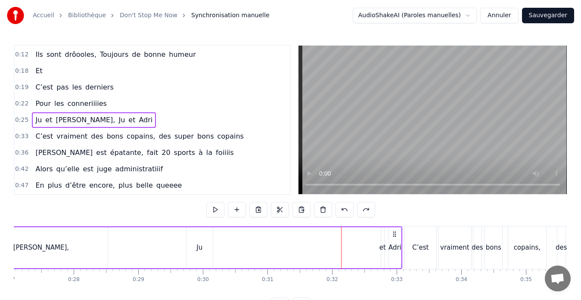
click at [383, 247] on div "et" at bounding box center [382, 248] width 6 height 10
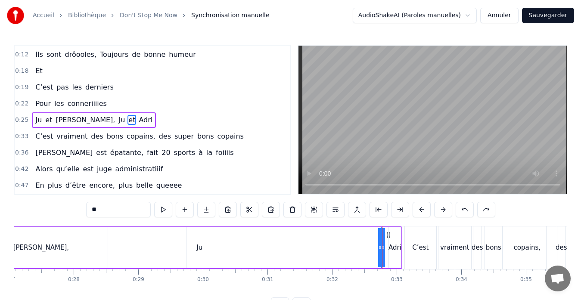
drag, startPoint x: 380, startPoint y: 247, endPoint x: 374, endPoint y: 250, distance: 7.2
click at [374, 250] on div "[PERSON_NAME] et [PERSON_NAME] et [PERSON_NAME]" at bounding box center [142, 247] width 520 height 43
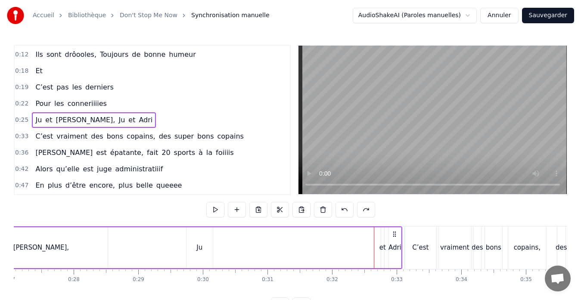
click at [344, 248] on div "[PERSON_NAME] et [PERSON_NAME] et [PERSON_NAME]" at bounding box center [142, 247] width 520 height 43
click at [192, 247] on div "Ju" at bounding box center [199, 247] width 26 height 41
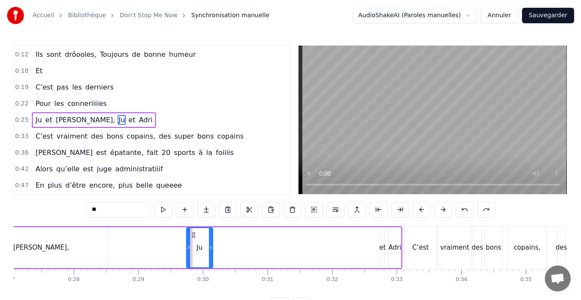
click at [383, 249] on div "et" at bounding box center [382, 248] width 6 height 10
type input "**"
drag, startPoint x: 380, startPoint y: 248, endPoint x: 361, endPoint y: 246, distance: 19.9
click at [361, 246] on div "[PERSON_NAME] et [PERSON_NAME] et [PERSON_NAME]" at bounding box center [142, 247] width 520 height 43
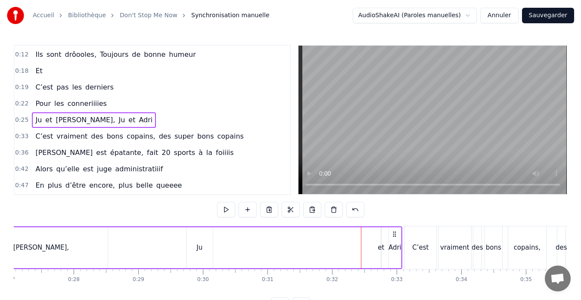
click at [381, 247] on div "et" at bounding box center [380, 248] width 6 height 10
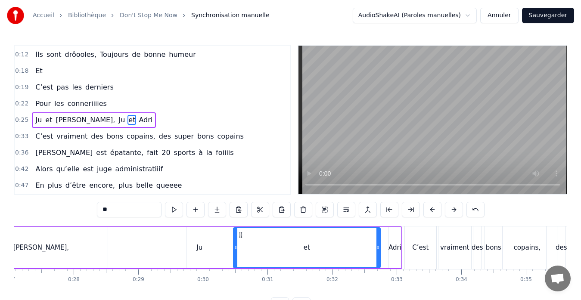
drag, startPoint x: 383, startPoint y: 247, endPoint x: 235, endPoint y: 252, distance: 147.7
click at [235, 252] on div at bounding box center [235, 247] width 3 height 39
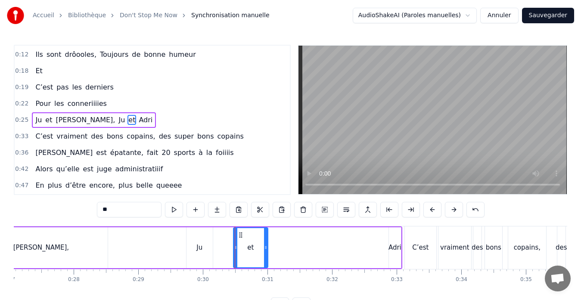
drag, startPoint x: 377, startPoint y: 246, endPoint x: 265, endPoint y: 258, distance: 113.0
click at [265, 258] on div at bounding box center [265, 247] width 3 height 39
click at [397, 243] on div "Adri" at bounding box center [394, 248] width 13 height 10
type input "****"
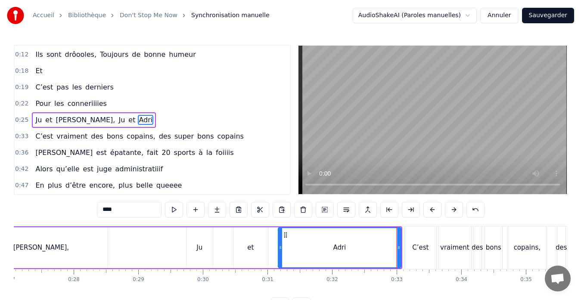
drag, startPoint x: 389, startPoint y: 247, endPoint x: 278, endPoint y: 257, distance: 111.0
click at [278, 257] on div at bounding box center [279, 247] width 3 height 39
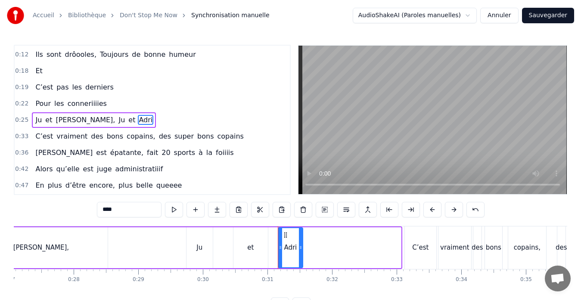
drag, startPoint x: 398, startPoint y: 247, endPoint x: 300, endPoint y: 257, distance: 98.5
click at [300, 257] on div at bounding box center [300, 247] width 3 height 39
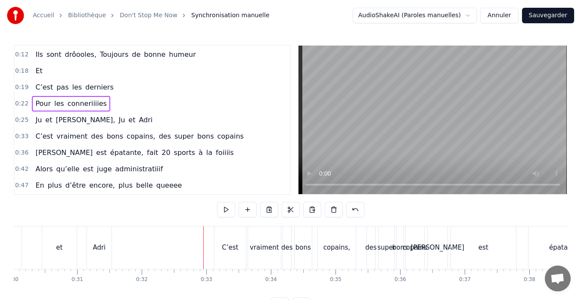
scroll to position [0, 1910]
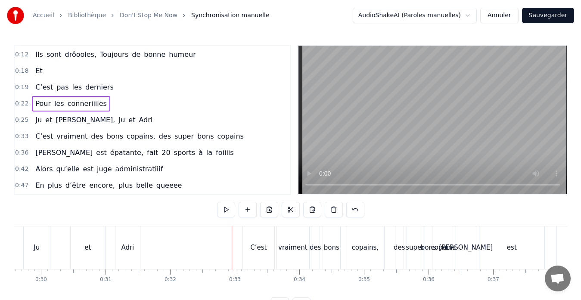
click at [41, 251] on div "Ju" at bounding box center [37, 247] width 26 height 43
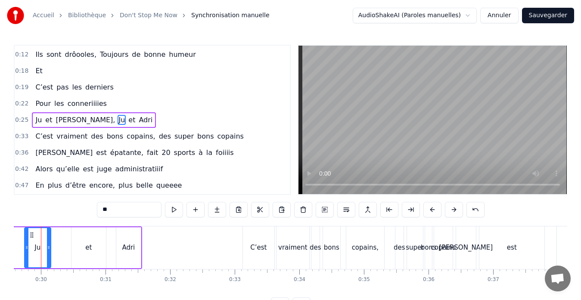
click at [41, 251] on div at bounding box center [41, 247] width 0 height 43
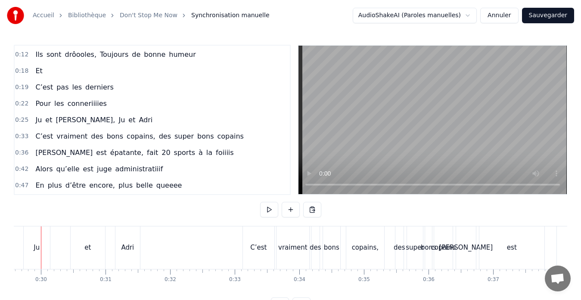
scroll to position [0, 1894]
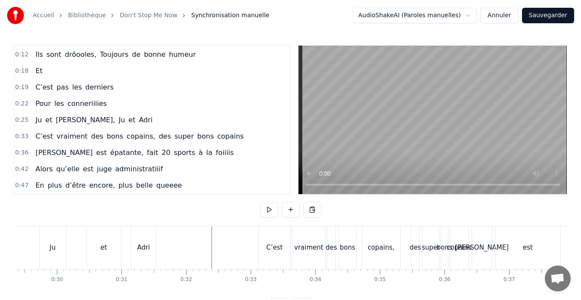
click at [278, 246] on div "C’est" at bounding box center [274, 248] width 16 height 10
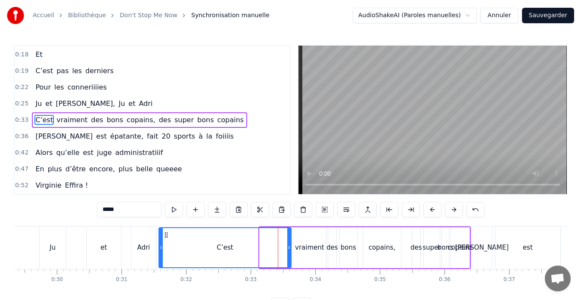
drag, startPoint x: 260, startPoint y: 247, endPoint x: 161, endPoint y: 250, distance: 99.9
click at [161, 250] on icon at bounding box center [160, 247] width 3 height 7
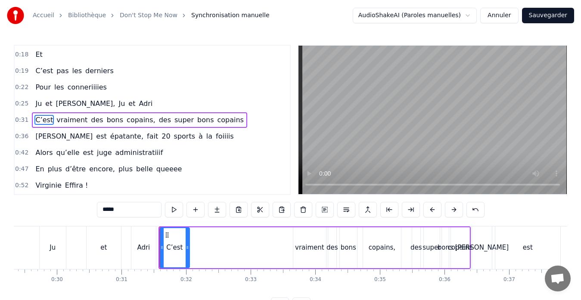
drag, startPoint x: 289, startPoint y: 247, endPoint x: 187, endPoint y: 251, distance: 101.6
click at [187, 251] on div at bounding box center [186, 247] width 3 height 39
click at [306, 244] on div "vraiment" at bounding box center [309, 248] width 29 height 10
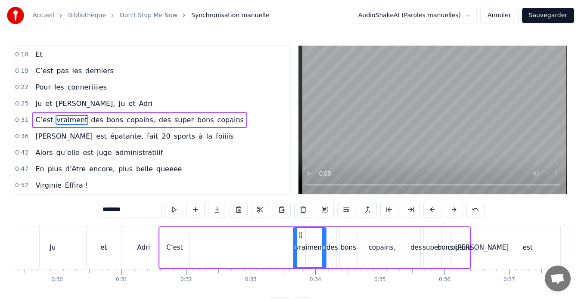
click at [173, 251] on div "C’est" at bounding box center [174, 248] width 16 height 10
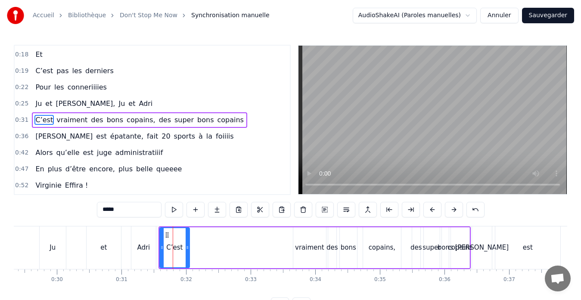
click at [173, 251] on div "C’est" at bounding box center [174, 248] width 16 height 10
click at [319, 243] on div "vraiment" at bounding box center [309, 248] width 29 height 10
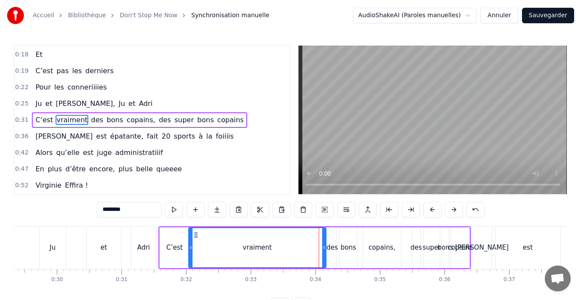
drag, startPoint x: 295, startPoint y: 247, endPoint x: 190, endPoint y: 253, distance: 104.8
click at [190, 253] on div at bounding box center [190, 247] width 3 height 39
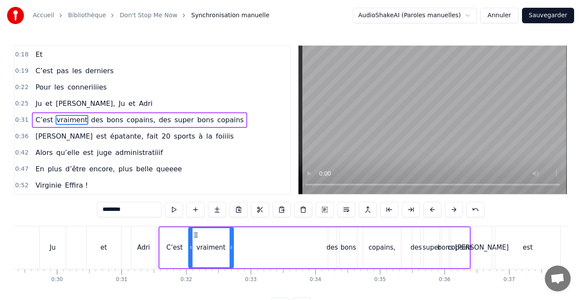
drag, startPoint x: 324, startPoint y: 247, endPoint x: 231, endPoint y: 253, distance: 92.7
click at [231, 253] on div at bounding box center [230, 247] width 3 height 39
click at [331, 245] on div "des" at bounding box center [332, 248] width 12 height 10
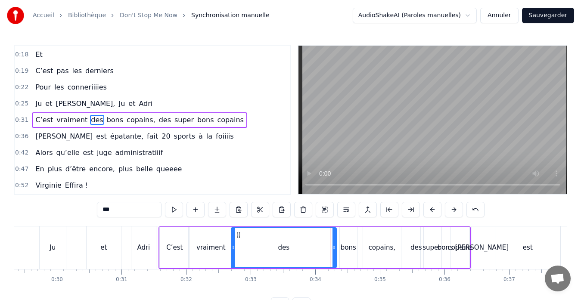
drag, startPoint x: 329, startPoint y: 247, endPoint x: 232, endPoint y: 256, distance: 97.3
click at [232, 256] on div at bounding box center [233, 247] width 3 height 39
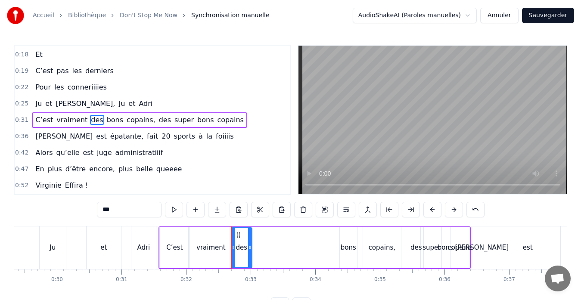
drag, startPoint x: 334, startPoint y: 247, endPoint x: 250, endPoint y: 249, distance: 84.4
click at [250, 249] on icon at bounding box center [249, 247] width 3 height 7
click at [348, 249] on div "bons" at bounding box center [347, 248] width 15 height 10
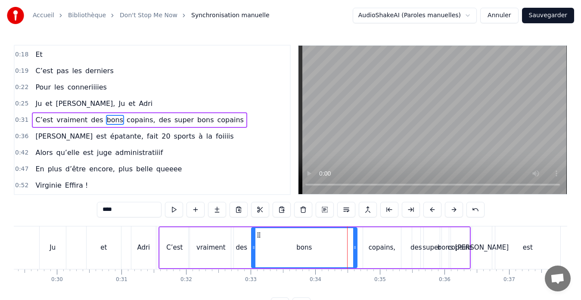
drag, startPoint x: 341, startPoint y: 246, endPoint x: 253, endPoint y: 253, distance: 88.5
click at [253, 253] on div at bounding box center [253, 247] width 3 height 39
click at [176, 250] on div "C’est" at bounding box center [174, 248] width 16 height 10
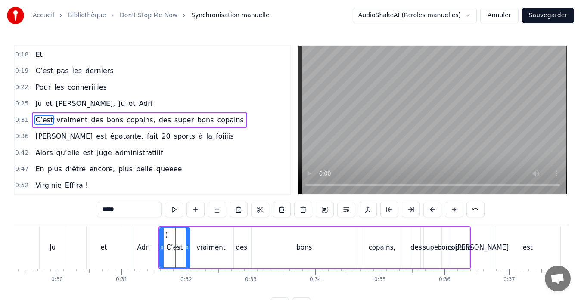
click at [133, 253] on div "Adri" at bounding box center [143, 247] width 25 height 43
type input "****"
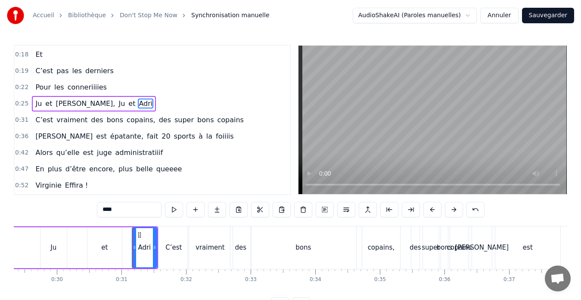
scroll to position [48, 0]
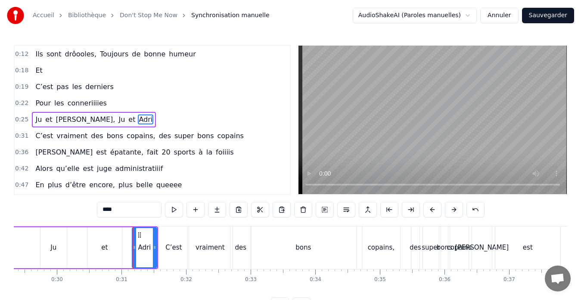
click at [133, 253] on div at bounding box center [133, 247] width 0 height 43
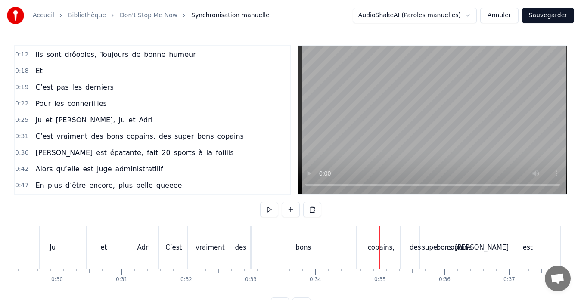
click at [325, 245] on div "bons" at bounding box center [302, 247] width 105 height 43
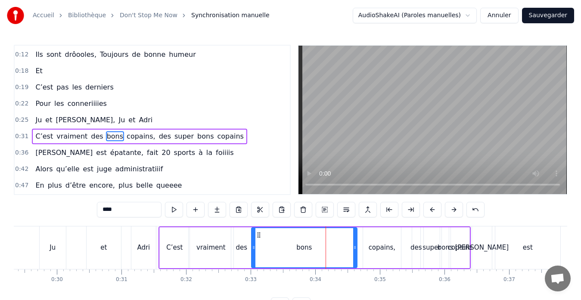
scroll to position [65, 0]
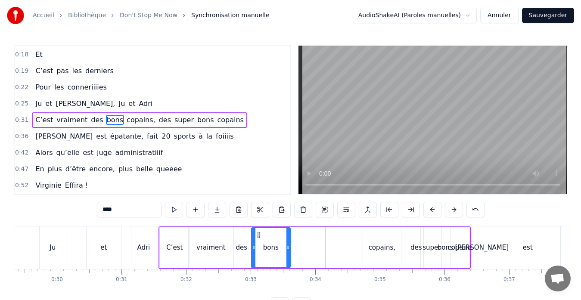
drag, startPoint x: 355, startPoint y: 248, endPoint x: 288, endPoint y: 251, distance: 66.8
click at [288, 251] on div at bounding box center [287, 247] width 3 height 39
click at [380, 239] on div "copains," at bounding box center [382, 247] width 38 height 41
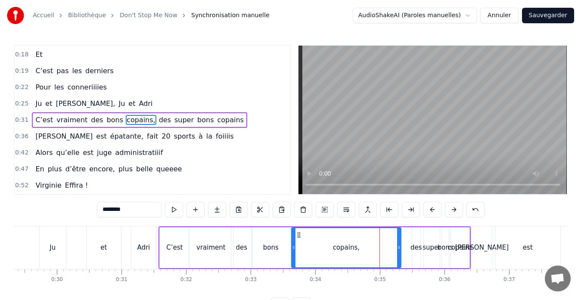
drag, startPoint x: 365, startPoint y: 248, endPoint x: 294, endPoint y: 254, distance: 71.7
click at [294, 254] on div at bounding box center [293, 247] width 3 height 39
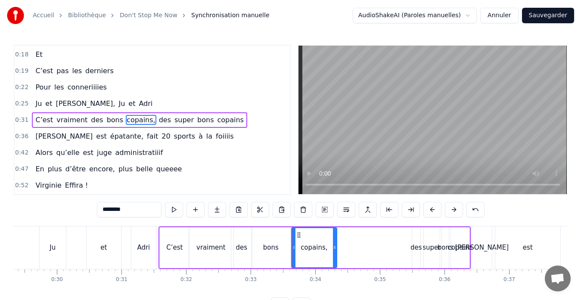
drag, startPoint x: 399, startPoint y: 246, endPoint x: 336, endPoint y: 247, distance: 62.8
click at [336, 247] on icon at bounding box center [334, 247] width 3 height 7
click at [417, 248] on div "des" at bounding box center [416, 248] width 12 height 10
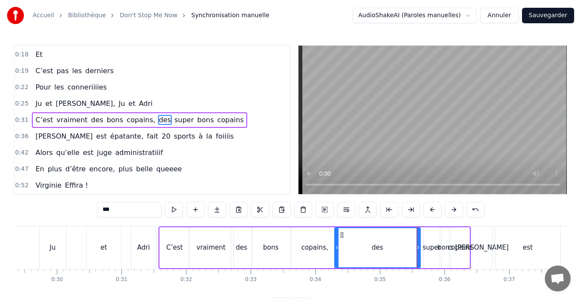
drag, startPoint x: 412, startPoint y: 248, endPoint x: 335, endPoint y: 251, distance: 77.5
click at [335, 251] on div at bounding box center [336, 247] width 3 height 39
drag, startPoint x: 418, startPoint y: 247, endPoint x: 353, endPoint y: 251, distance: 65.5
click at [353, 251] on div at bounding box center [352, 247] width 3 height 39
click at [107, 250] on div "et" at bounding box center [104, 247] width 34 height 43
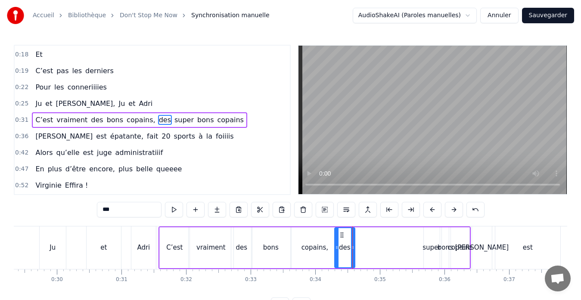
type input "**"
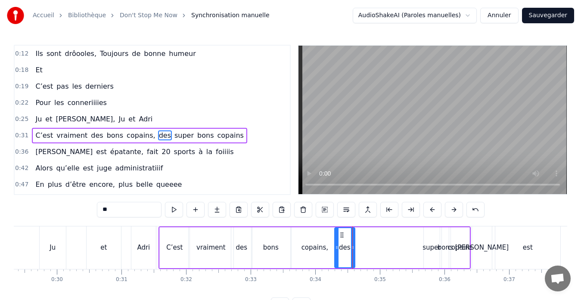
click at [352, 250] on div at bounding box center [352, 247] width 0 height 43
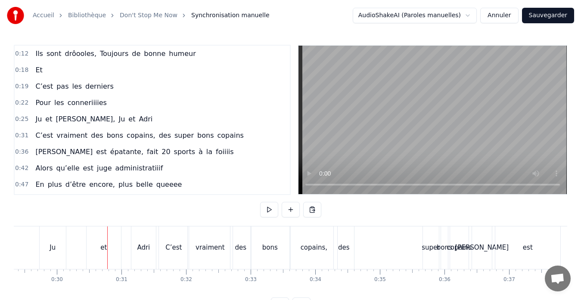
scroll to position [48, 0]
click at [430, 250] on div "super" at bounding box center [430, 248] width 18 height 10
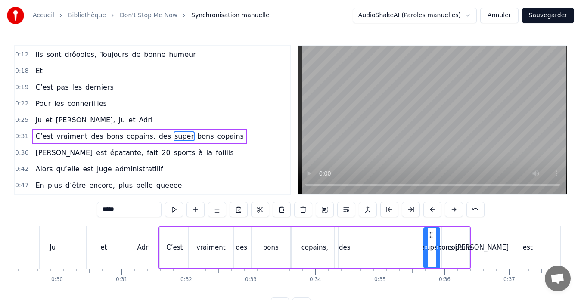
scroll to position [65, 0]
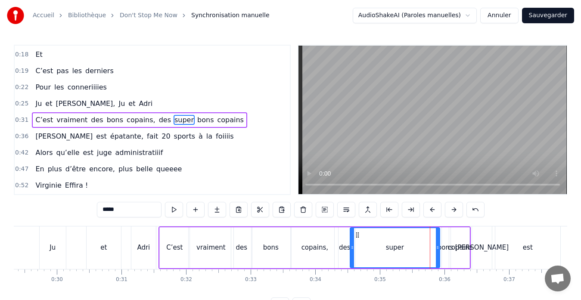
drag, startPoint x: 424, startPoint y: 248, endPoint x: 350, endPoint y: 250, distance: 73.6
click at [350, 250] on icon at bounding box center [351, 247] width 3 height 7
drag, startPoint x: 437, startPoint y: 247, endPoint x: 378, endPoint y: 251, distance: 59.1
click at [378, 251] on div at bounding box center [378, 247] width 3 height 39
click at [443, 247] on div "bons" at bounding box center [444, 248] width 15 height 10
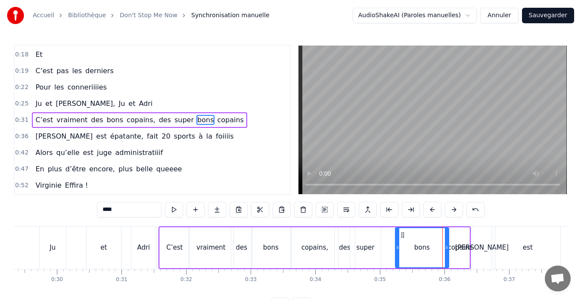
drag, startPoint x: 443, startPoint y: 247, endPoint x: 392, endPoint y: 250, distance: 51.3
click at [396, 250] on icon at bounding box center [397, 247] width 3 height 7
drag, startPoint x: 446, startPoint y: 247, endPoint x: 410, endPoint y: 247, distance: 36.2
click at [410, 247] on icon at bounding box center [411, 247] width 3 height 7
click at [175, 248] on div "C’est" at bounding box center [174, 248] width 16 height 10
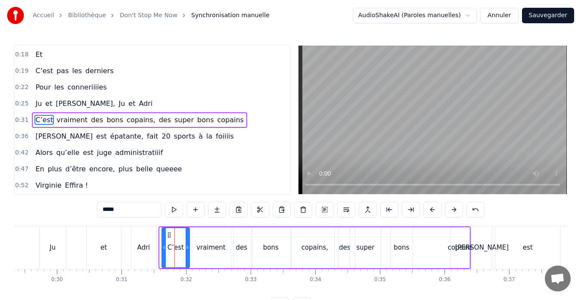
click at [164, 249] on icon at bounding box center [163, 247] width 3 height 7
click at [147, 249] on div "Adri" at bounding box center [143, 248] width 13 height 10
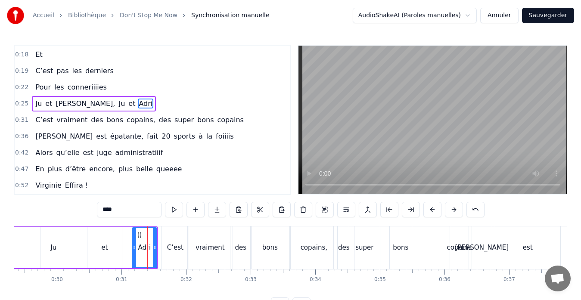
scroll to position [48, 0]
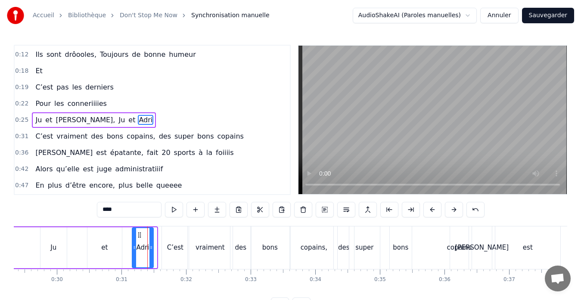
click at [151, 247] on icon at bounding box center [150, 247] width 3 height 7
click at [173, 244] on div "C’est" at bounding box center [175, 248] width 16 height 10
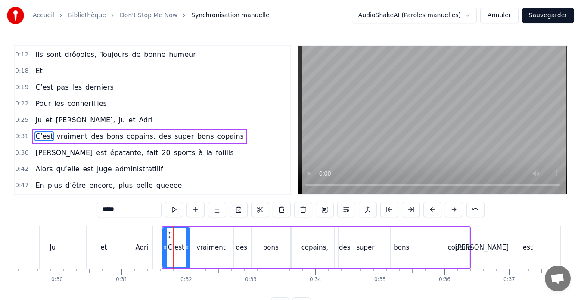
scroll to position [65, 0]
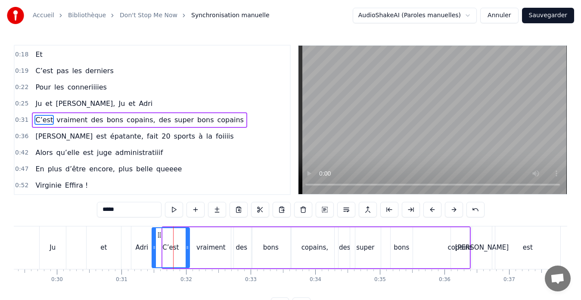
drag, startPoint x: 164, startPoint y: 247, endPoint x: 154, endPoint y: 250, distance: 10.8
click at [154, 250] on icon at bounding box center [153, 247] width 3 height 7
drag, startPoint x: 185, startPoint y: 248, endPoint x: 168, endPoint y: 253, distance: 18.4
click at [168, 253] on div at bounding box center [169, 247] width 3 height 39
click at [213, 246] on div "vraiment" at bounding box center [210, 248] width 29 height 10
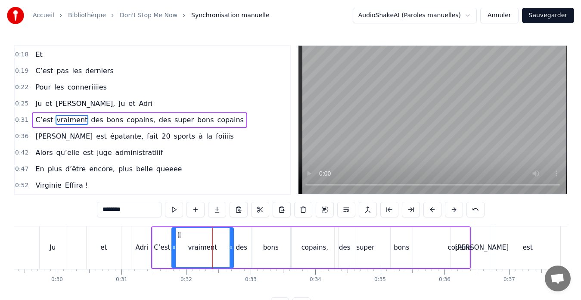
drag, startPoint x: 191, startPoint y: 248, endPoint x: 174, endPoint y: 248, distance: 16.8
click at [174, 248] on icon at bounding box center [173, 247] width 3 height 7
drag, startPoint x: 231, startPoint y: 246, endPoint x: 205, endPoint y: 251, distance: 26.7
click at [205, 251] on div at bounding box center [204, 247] width 3 height 39
click at [244, 252] on div "des" at bounding box center [242, 248] width 12 height 10
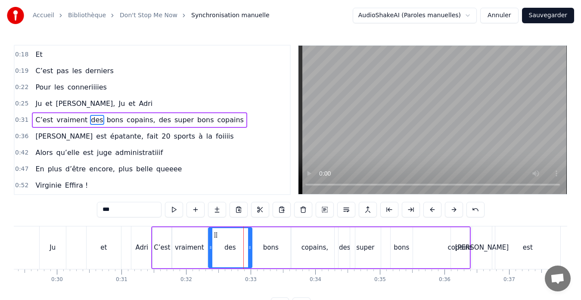
drag, startPoint x: 232, startPoint y: 246, endPoint x: 210, endPoint y: 246, distance: 22.8
click at [210, 246] on icon at bounding box center [210, 247] width 3 height 7
drag, startPoint x: 250, startPoint y: 248, endPoint x: 231, endPoint y: 250, distance: 19.1
click at [231, 250] on icon at bounding box center [230, 247] width 3 height 7
click at [266, 247] on div "bons" at bounding box center [270, 248] width 15 height 10
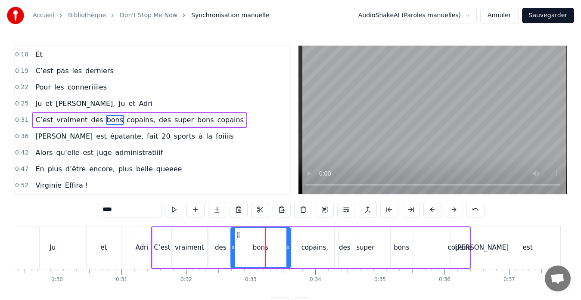
drag, startPoint x: 254, startPoint y: 248, endPoint x: 233, endPoint y: 248, distance: 20.7
click at [233, 248] on icon at bounding box center [232, 247] width 3 height 7
drag, startPoint x: 289, startPoint y: 248, endPoint x: 250, endPoint y: 248, distance: 39.6
click at [250, 248] on icon at bounding box center [247, 247] width 3 height 7
click at [314, 248] on div "copains," at bounding box center [314, 248] width 27 height 10
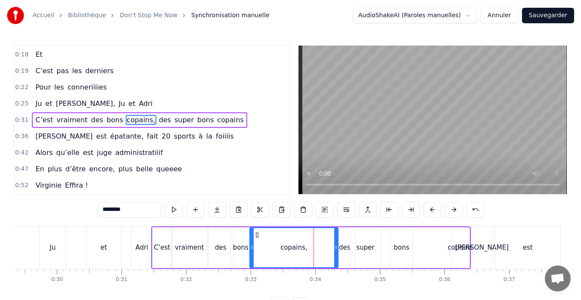
drag, startPoint x: 292, startPoint y: 248, endPoint x: 250, endPoint y: 249, distance: 41.8
click at [250, 249] on icon at bounding box center [251, 247] width 3 height 7
drag, startPoint x: 337, startPoint y: 247, endPoint x: 290, endPoint y: 252, distance: 47.6
click at [290, 252] on div at bounding box center [288, 247] width 3 height 39
click at [345, 247] on div "des" at bounding box center [345, 248] width 12 height 10
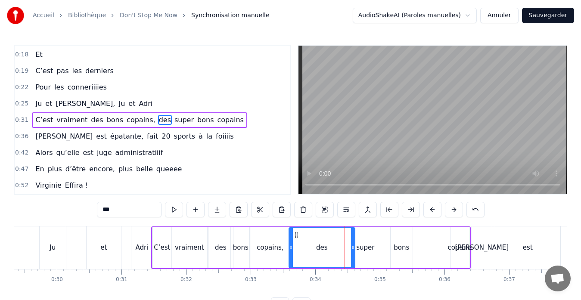
drag, startPoint x: 337, startPoint y: 247, endPoint x: 291, endPoint y: 247, distance: 45.6
click at [291, 247] on icon at bounding box center [290, 247] width 3 height 7
drag, startPoint x: 352, startPoint y: 246, endPoint x: 332, endPoint y: 245, distance: 19.8
click at [332, 245] on icon at bounding box center [332, 247] width 3 height 7
click at [370, 249] on div "super" at bounding box center [365, 248] width 18 height 10
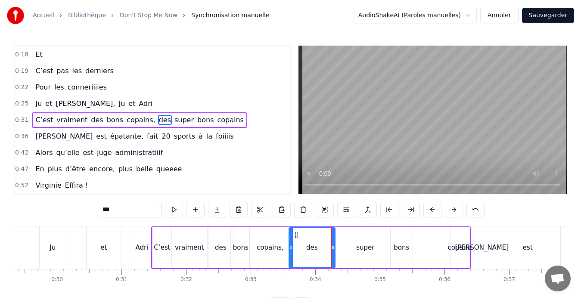
type input "*****"
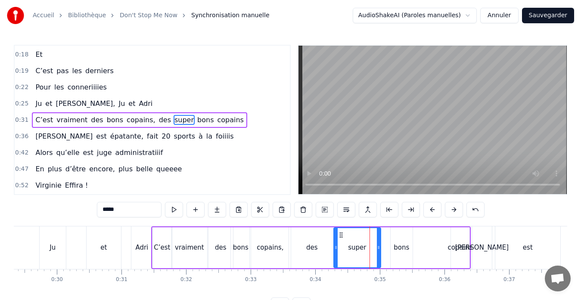
drag, startPoint x: 350, startPoint y: 247, endPoint x: 334, endPoint y: 247, distance: 15.9
click at [334, 247] on icon at bounding box center [335, 247] width 3 height 7
drag, startPoint x: 378, startPoint y: 247, endPoint x: 352, endPoint y: 248, distance: 25.4
click at [352, 248] on icon at bounding box center [352, 247] width 3 height 7
click at [377, 247] on div "C’est vraiment des bons copains, des super bons copains" at bounding box center [310, 247] width 319 height 43
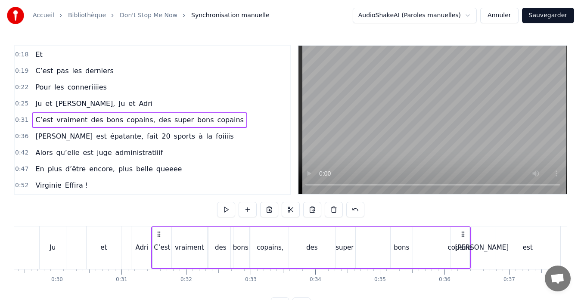
click at [399, 246] on div "bons" at bounding box center [400, 248] width 15 height 10
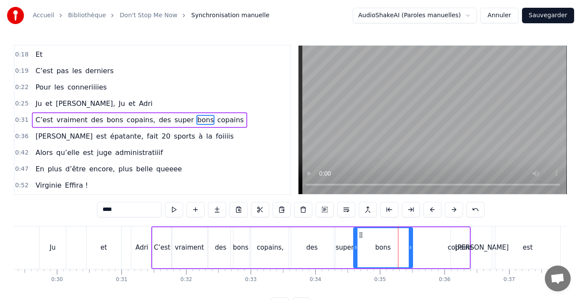
drag, startPoint x: 390, startPoint y: 247, endPoint x: 353, endPoint y: 245, distance: 37.1
click at [354, 245] on icon at bounding box center [355, 247] width 3 height 7
drag, startPoint x: 409, startPoint y: 247, endPoint x: 377, endPoint y: 248, distance: 31.9
click at [377, 248] on icon at bounding box center [377, 247] width 3 height 7
click at [467, 252] on div "copains" at bounding box center [460, 248] width 25 height 10
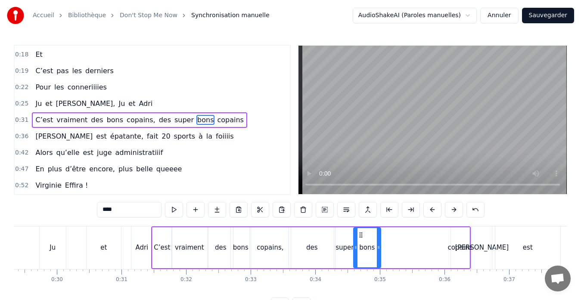
type input "*******"
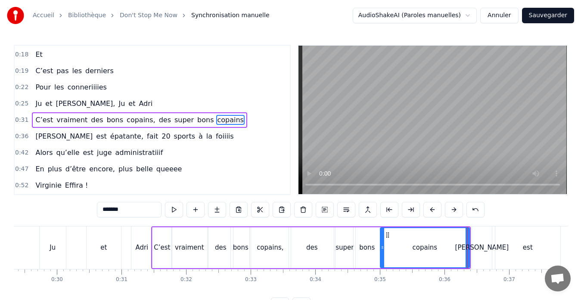
drag, startPoint x: 452, startPoint y: 250, endPoint x: 382, endPoint y: 250, distance: 70.6
click at [382, 250] on icon at bounding box center [381, 247] width 3 height 7
drag, startPoint x: 467, startPoint y: 248, endPoint x: 412, endPoint y: 249, distance: 54.7
click at [412, 249] on icon at bounding box center [412, 247] width 3 height 7
click at [563, 19] on button "Sauvegarder" at bounding box center [548, 15] width 52 height 15
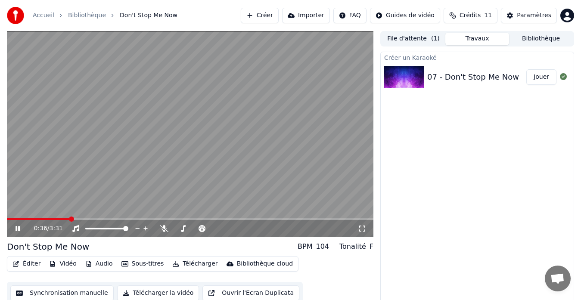
click at [16, 231] on icon at bounding box center [17, 228] width 4 height 5
click at [10, 219] on span at bounding box center [8, 219] width 3 height 2
click at [8, 219] on span at bounding box center [8, 219] width 3 height 2
click at [62, 291] on button "Synchronisation manuelle" at bounding box center [61, 292] width 103 height 15
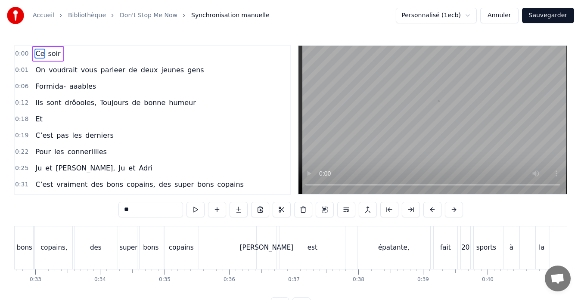
scroll to position [0, 2109]
click at [264, 250] on div "[PERSON_NAME]" at bounding box center [266, 248] width 54 height 10
type input "*******"
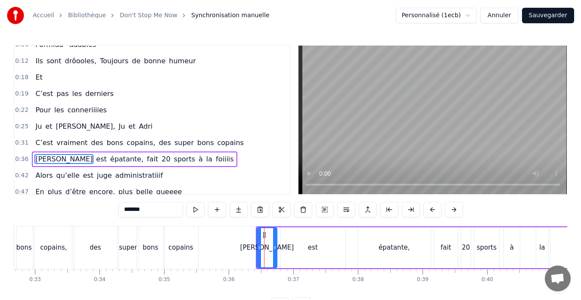
scroll to position [81, 0]
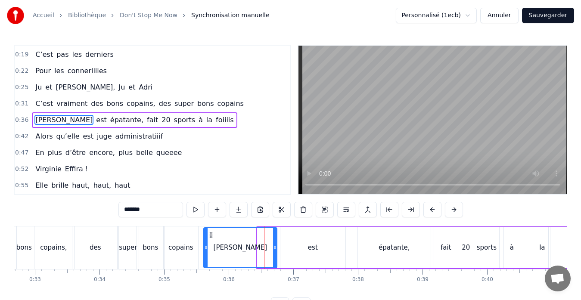
drag, startPoint x: 258, startPoint y: 248, endPoint x: 204, endPoint y: 247, distance: 53.4
click at [204, 247] on icon at bounding box center [205, 247] width 3 height 7
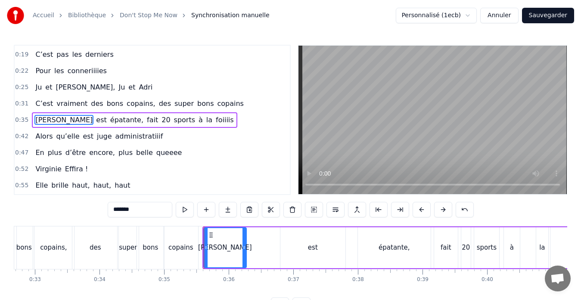
drag, startPoint x: 276, startPoint y: 249, endPoint x: 244, endPoint y: 247, distance: 31.9
click at [244, 247] on icon at bounding box center [243, 247] width 3 height 7
click at [564, 11] on button "Sauvegarder" at bounding box center [548, 15] width 52 height 15
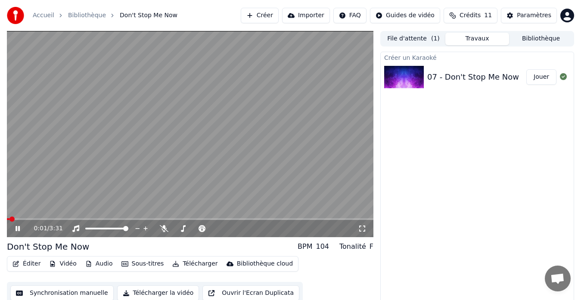
click at [23, 225] on icon at bounding box center [24, 228] width 20 height 7
click at [7, 220] on span at bounding box center [9, 218] width 5 height 5
click at [19, 229] on icon at bounding box center [17, 229] width 5 height 6
click at [19, 229] on icon at bounding box center [17, 228] width 4 height 5
